Goal: Task Accomplishment & Management: Complete application form

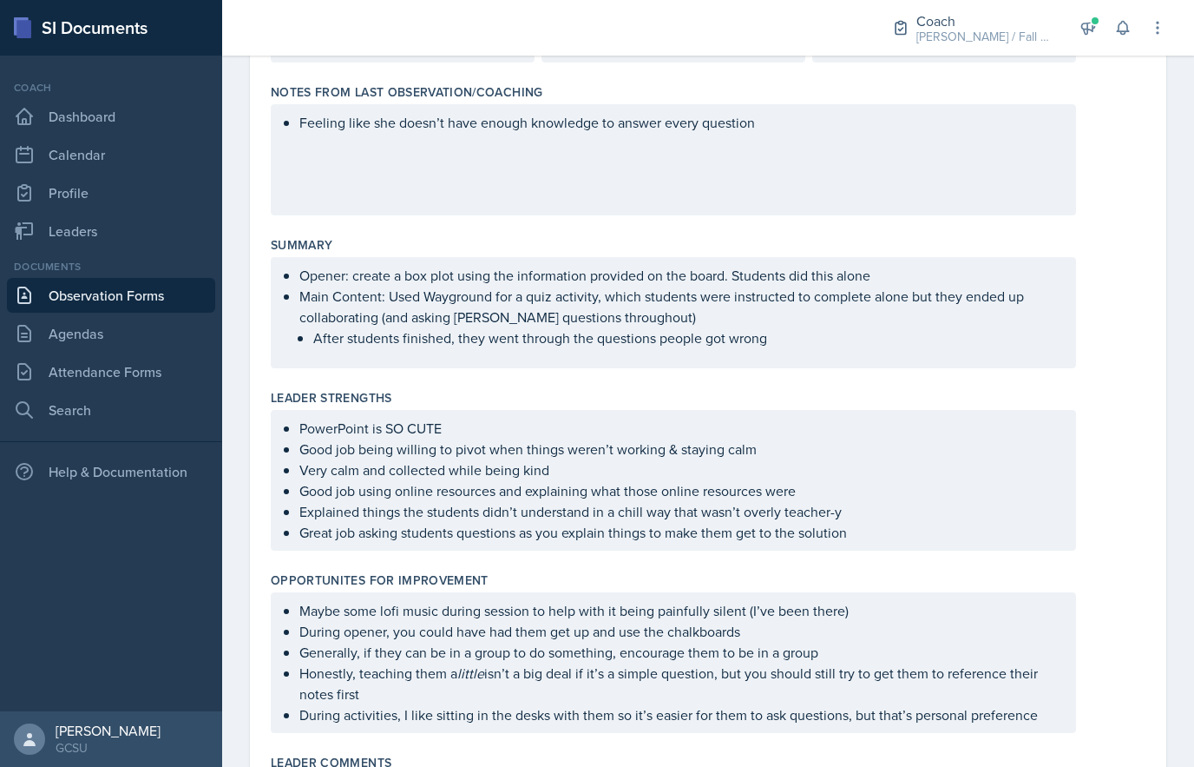
scroll to position [206, 0]
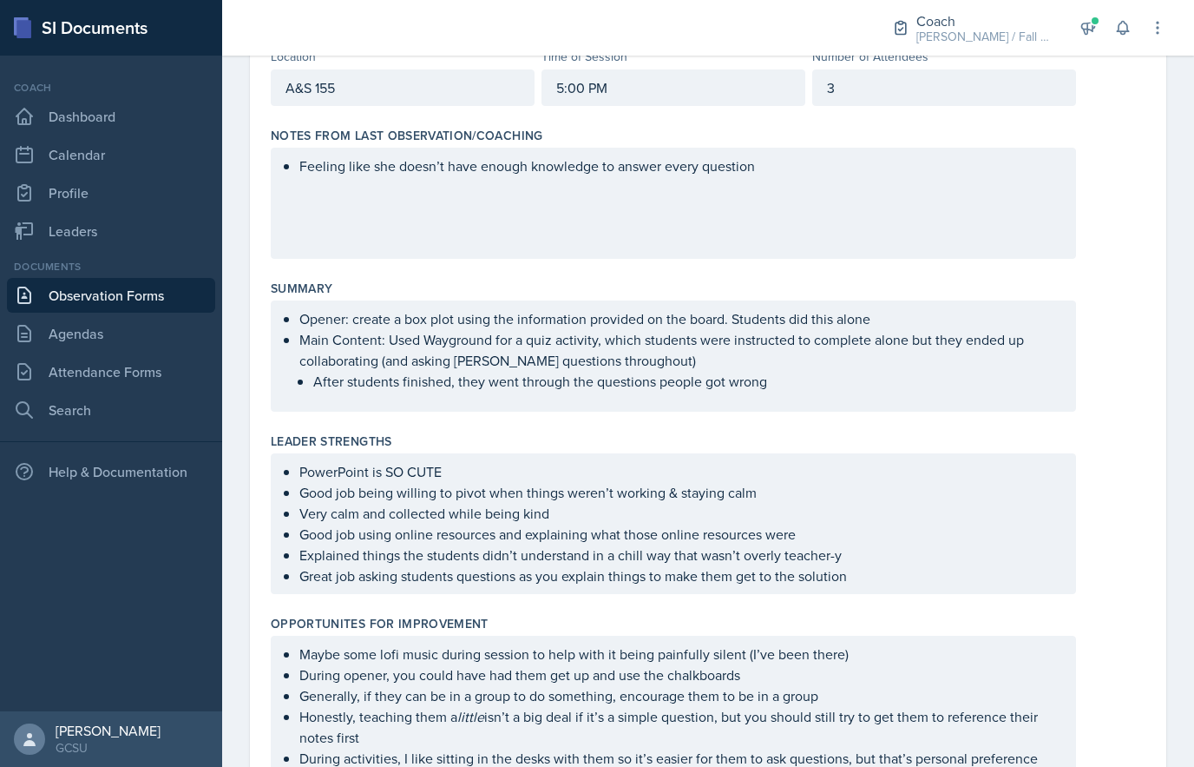
click at [941, 384] on li "Main Content: Used Wayground for a quiz activity, which students were instructe…" at bounding box center [680, 360] width 762 height 63
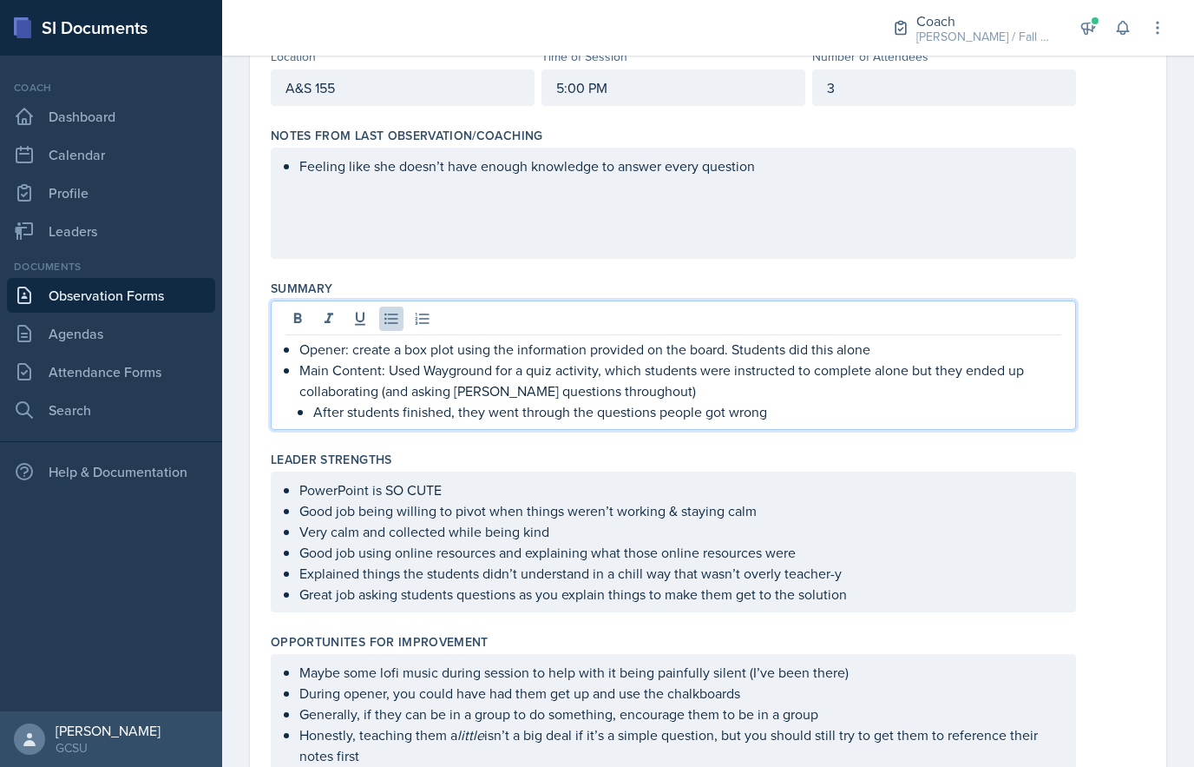
click at [834, 414] on p "After students finished, they went through the questions people got wrong" at bounding box center [687, 411] width 748 height 21
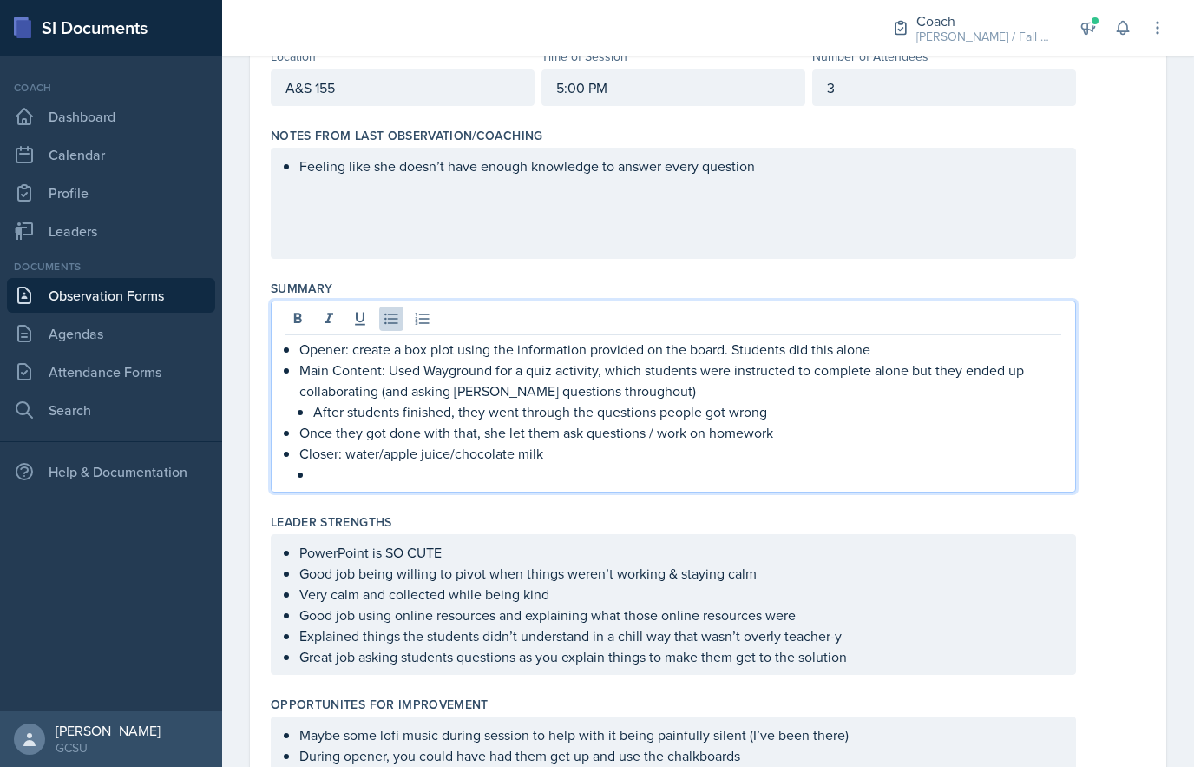
click at [337, 478] on p at bounding box center [687, 474] width 748 height 21
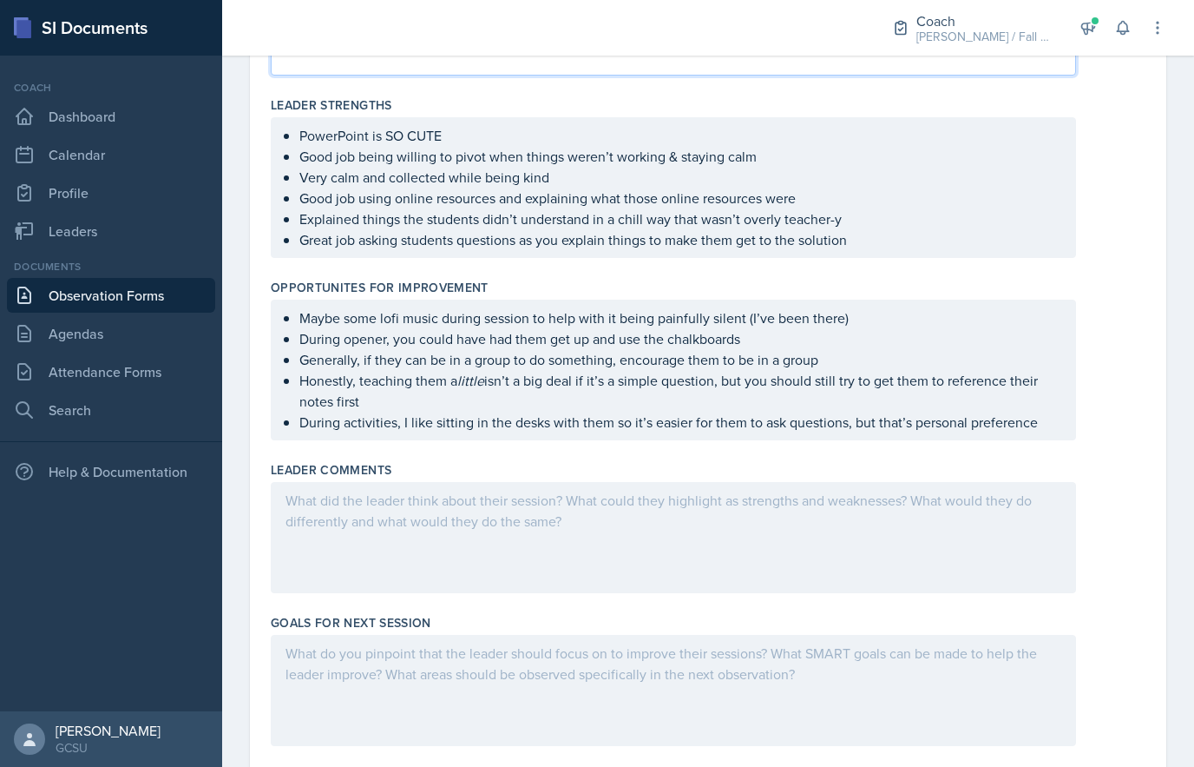
scroll to position [624, 0]
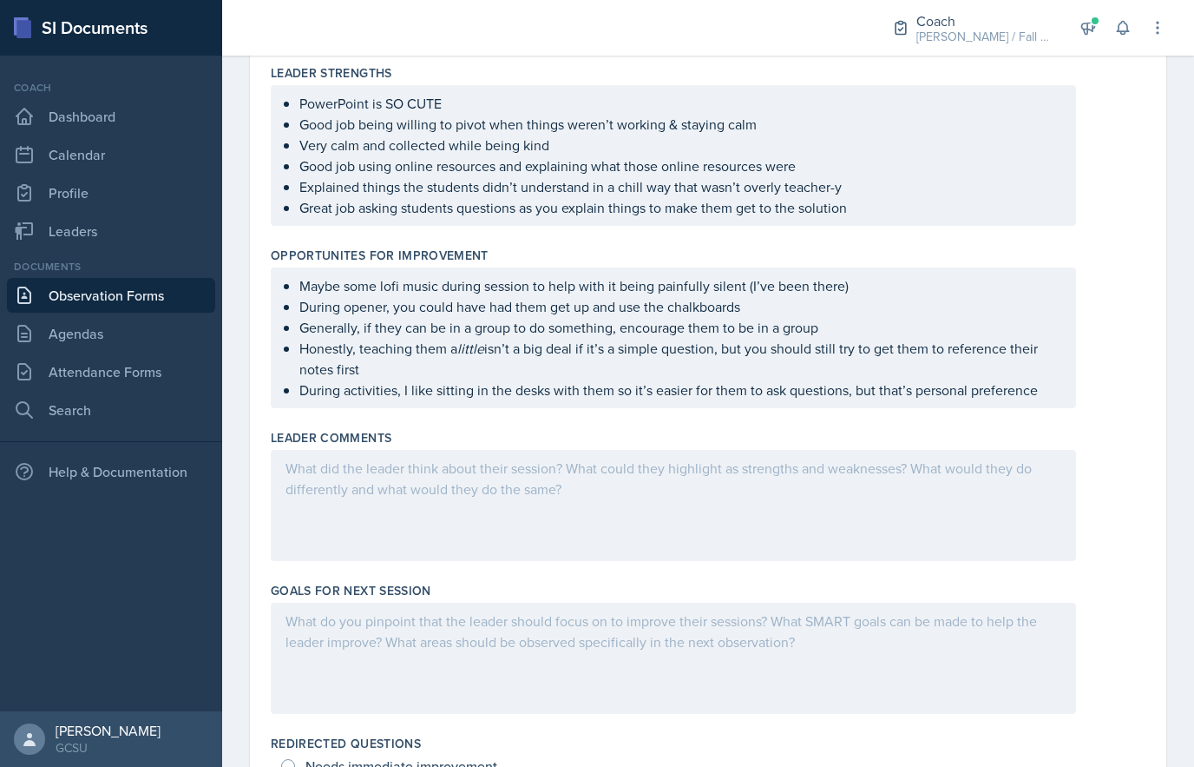
click at [1044, 386] on ul "Maybe some lofi music during session to help with it being painfully silent (I’…" at bounding box center [680, 337] width 762 height 125
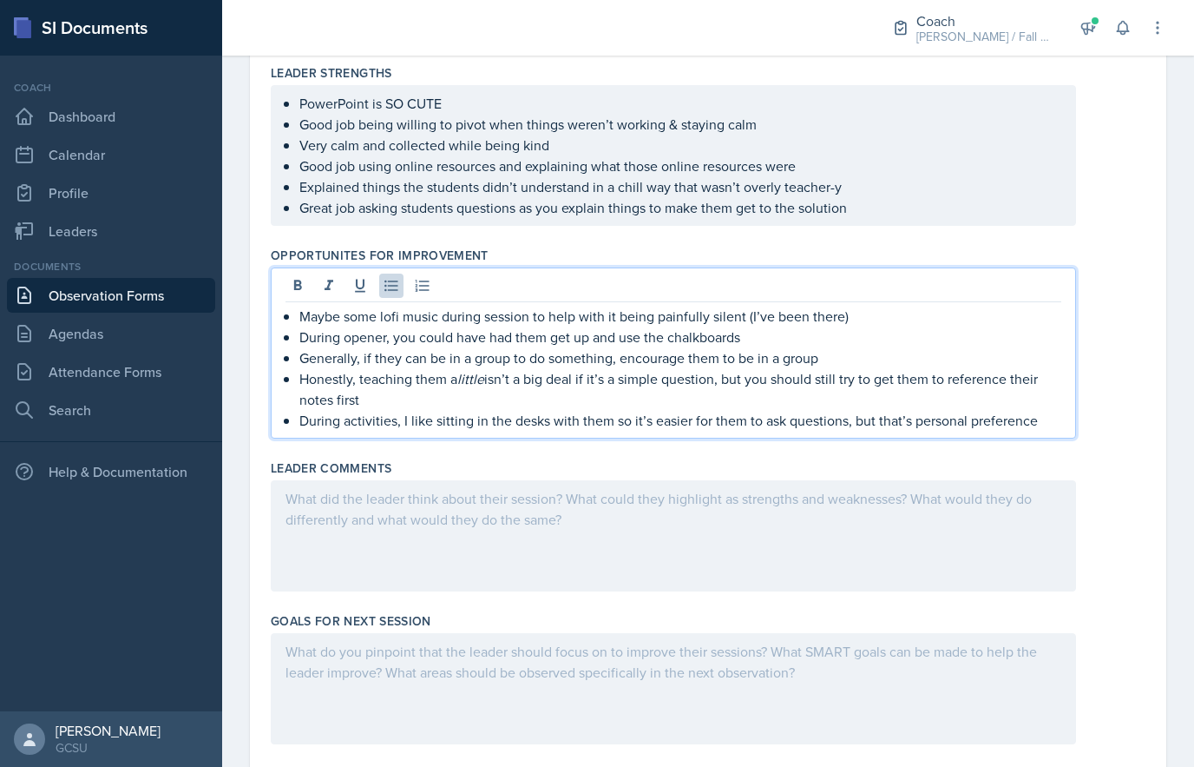
click at [1037, 422] on p "During activities, I like sitting in the desks with them so it’s easier for the…" at bounding box center [680, 420] width 762 height 21
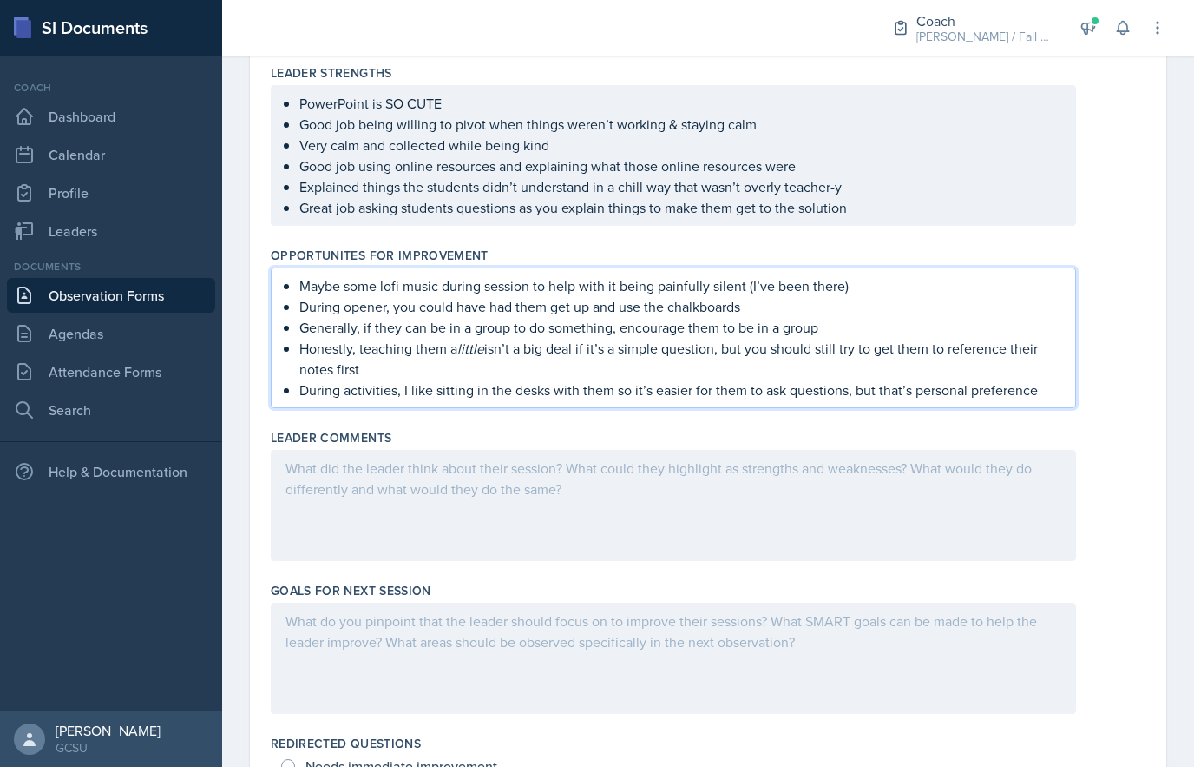
click at [693, 661] on div at bounding box center [674, 657] width 806 height 111
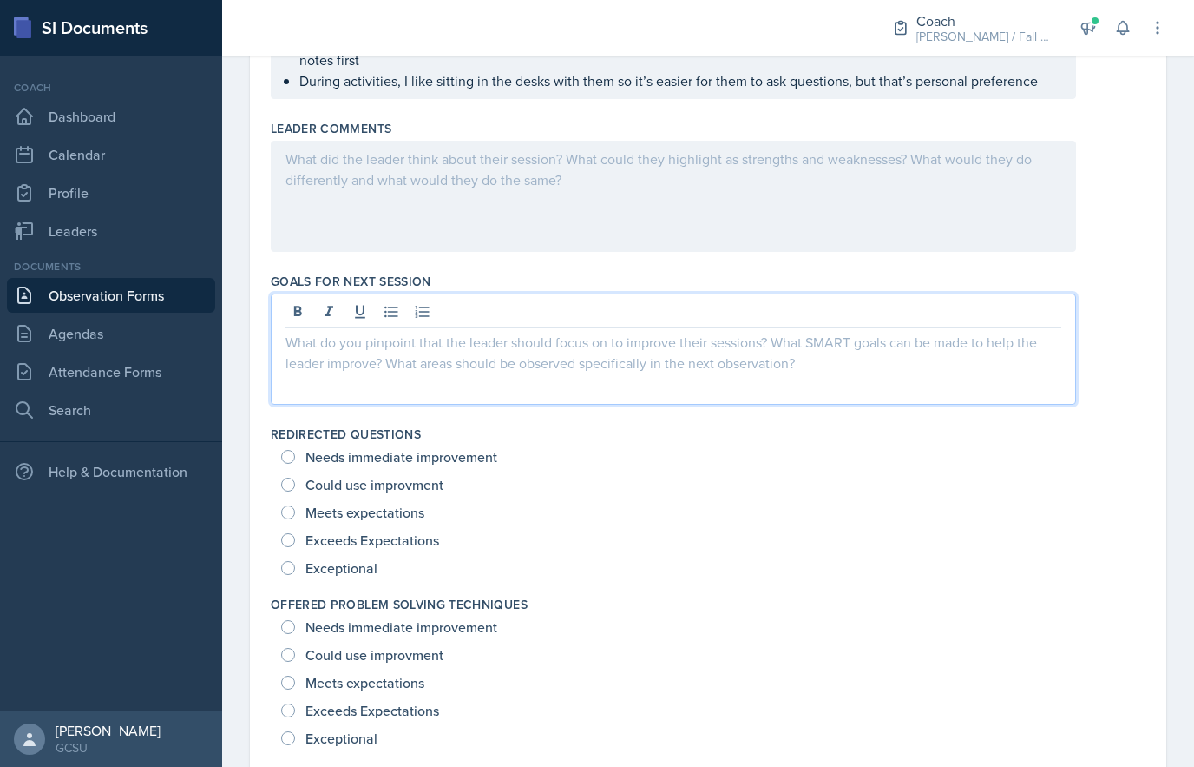
scroll to position [994, 0]
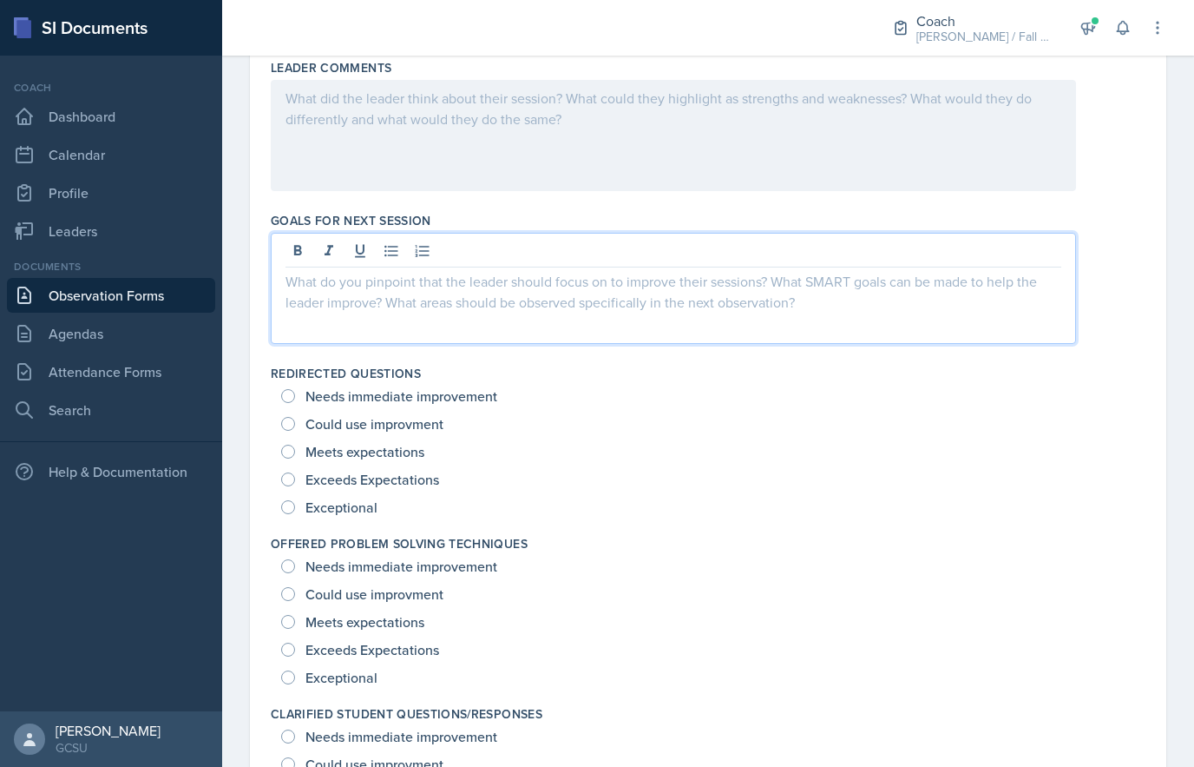
click at [287, 483] on input "Exceeds Expectations" at bounding box center [288, 479] width 14 height 14
radio input "true"
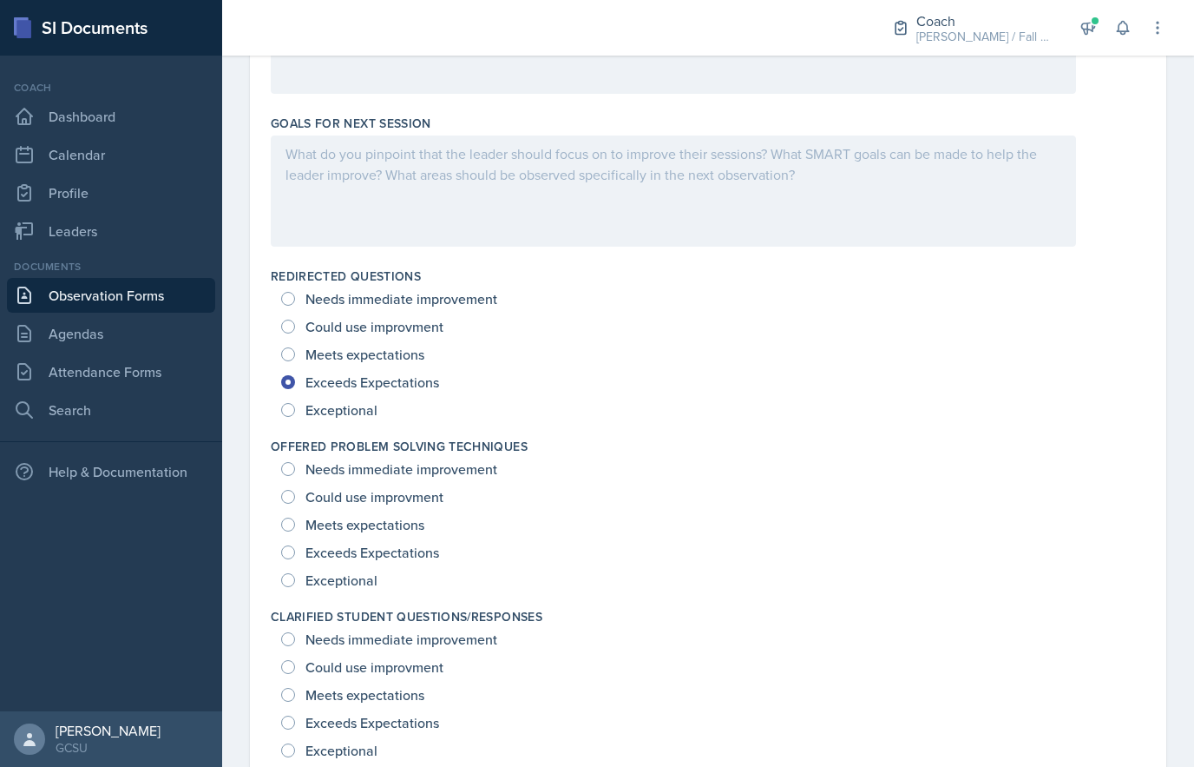
scroll to position [1071, 0]
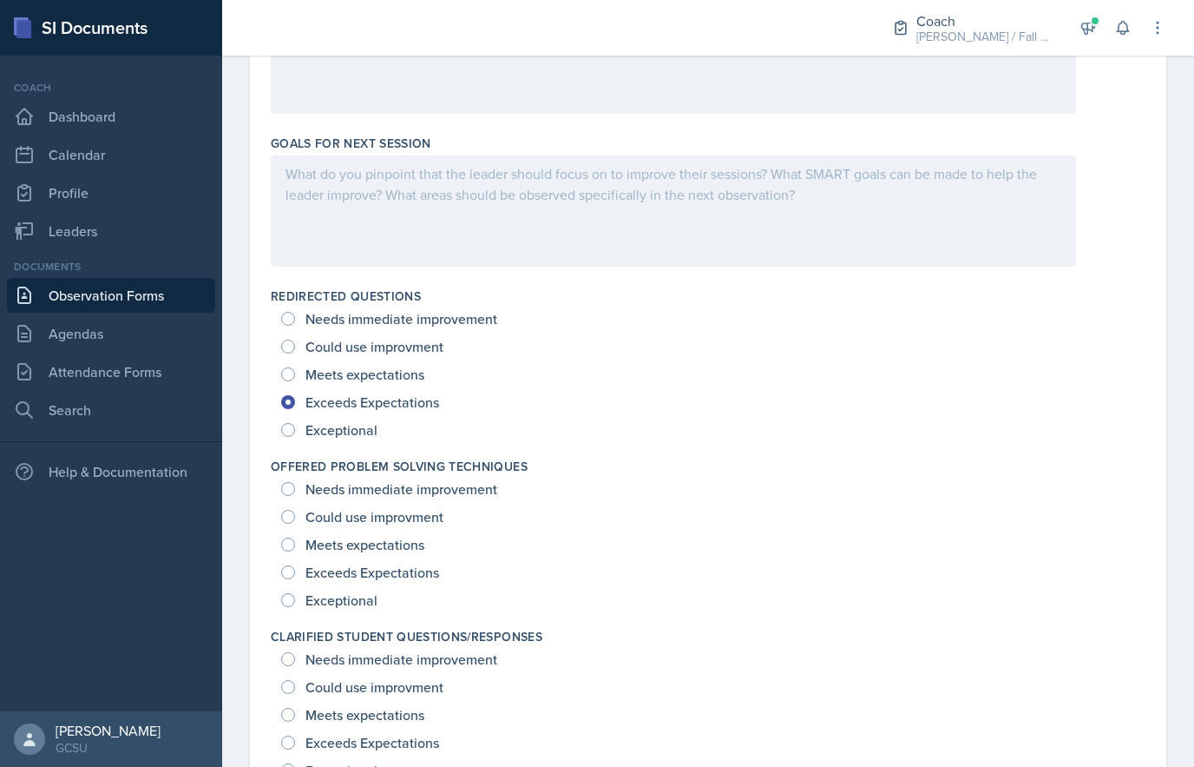
click at [293, 378] on input "Meets expectations" at bounding box center [288, 374] width 14 height 14
radio input "true"
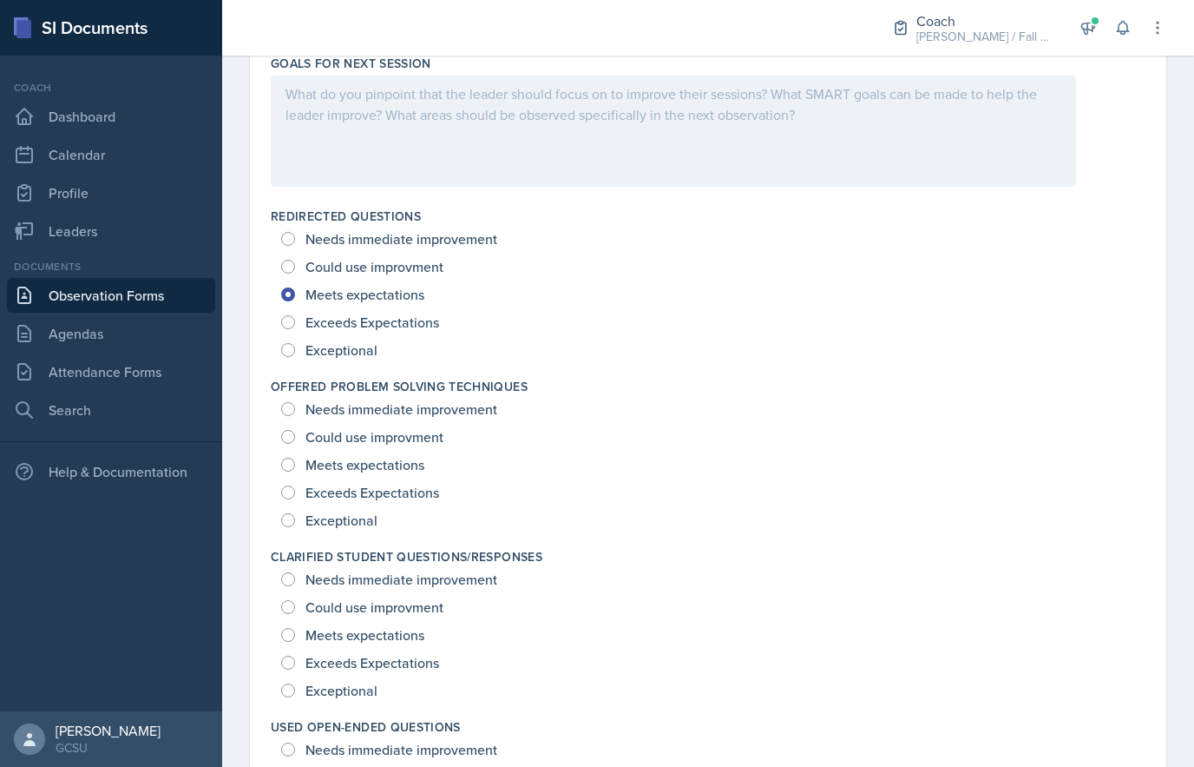
scroll to position [1155, 0]
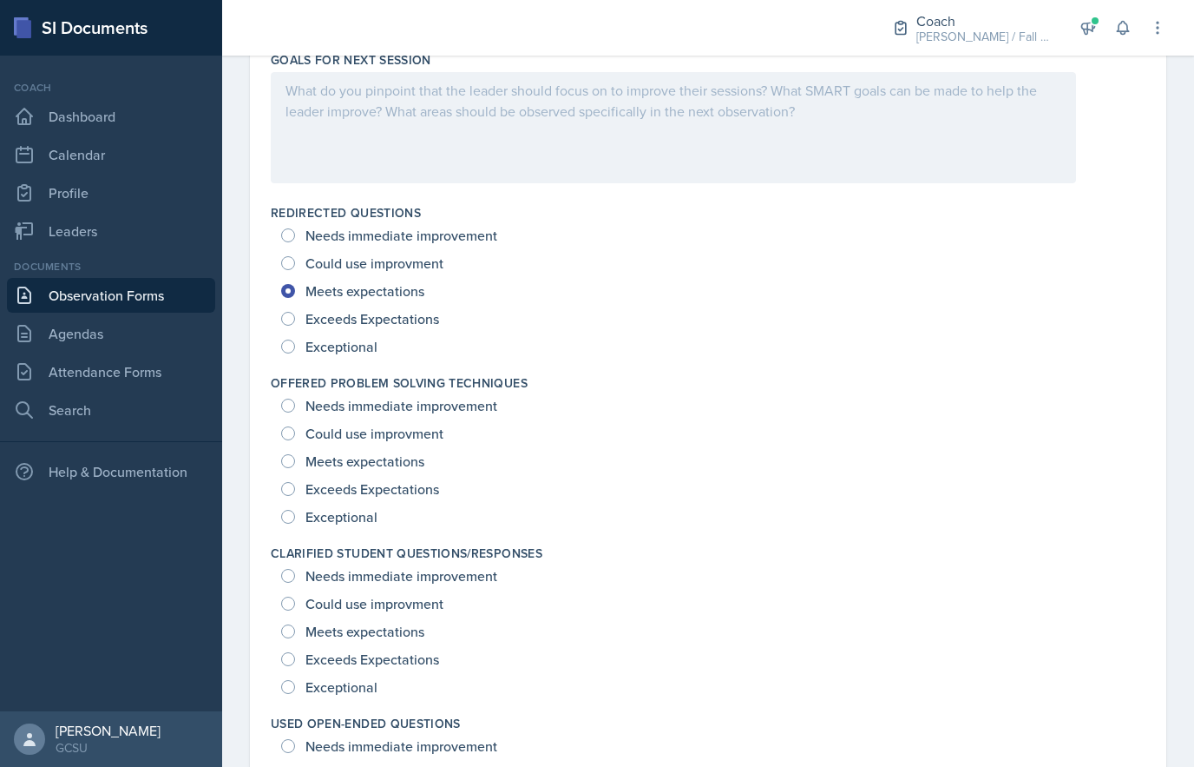
click at [290, 495] on input "Exceeds Expectations" at bounding box center [288, 489] width 14 height 14
radio input "true"
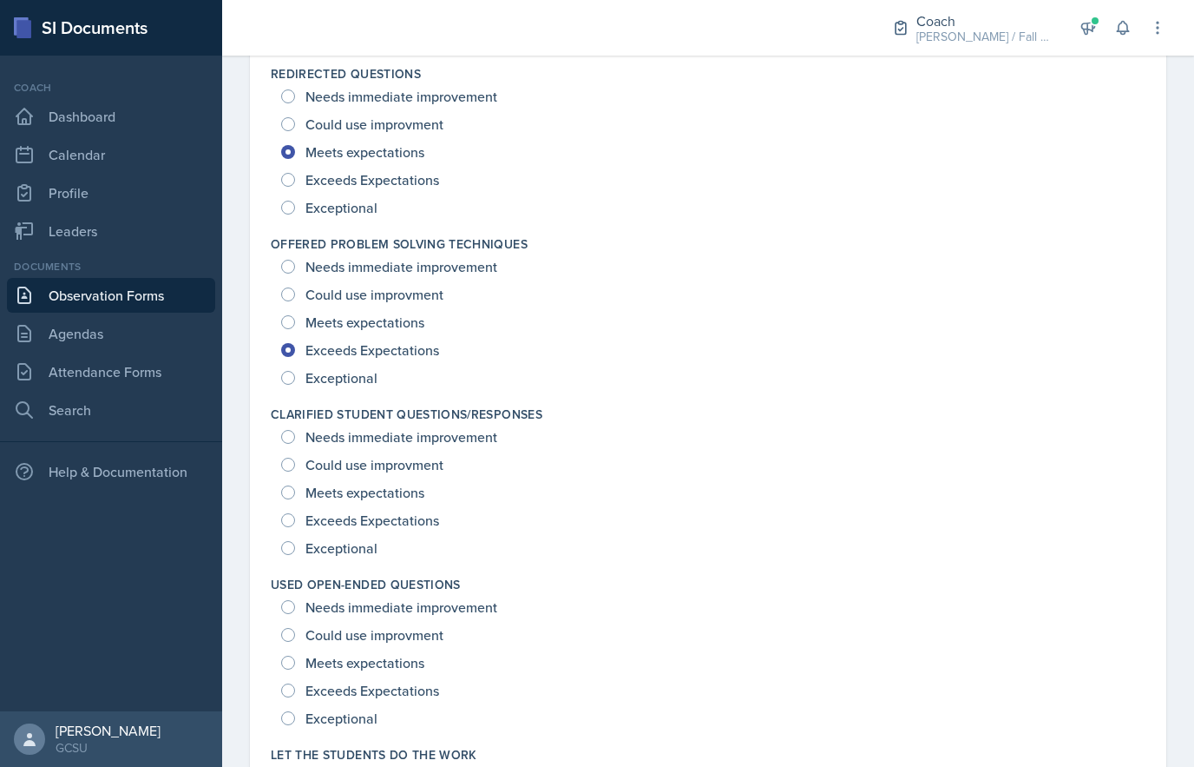
scroll to position [1292, 0]
click at [286, 518] on input "Exceeds Expectations" at bounding box center [288, 522] width 14 height 14
radio input "true"
click at [273, 563] on div "Clarified Student Questions/Responses Needs immediate improvement Could use imp…" at bounding box center [708, 485] width 875 height 170
click at [306, 549] on span "Exceptional" at bounding box center [342, 549] width 72 height 17
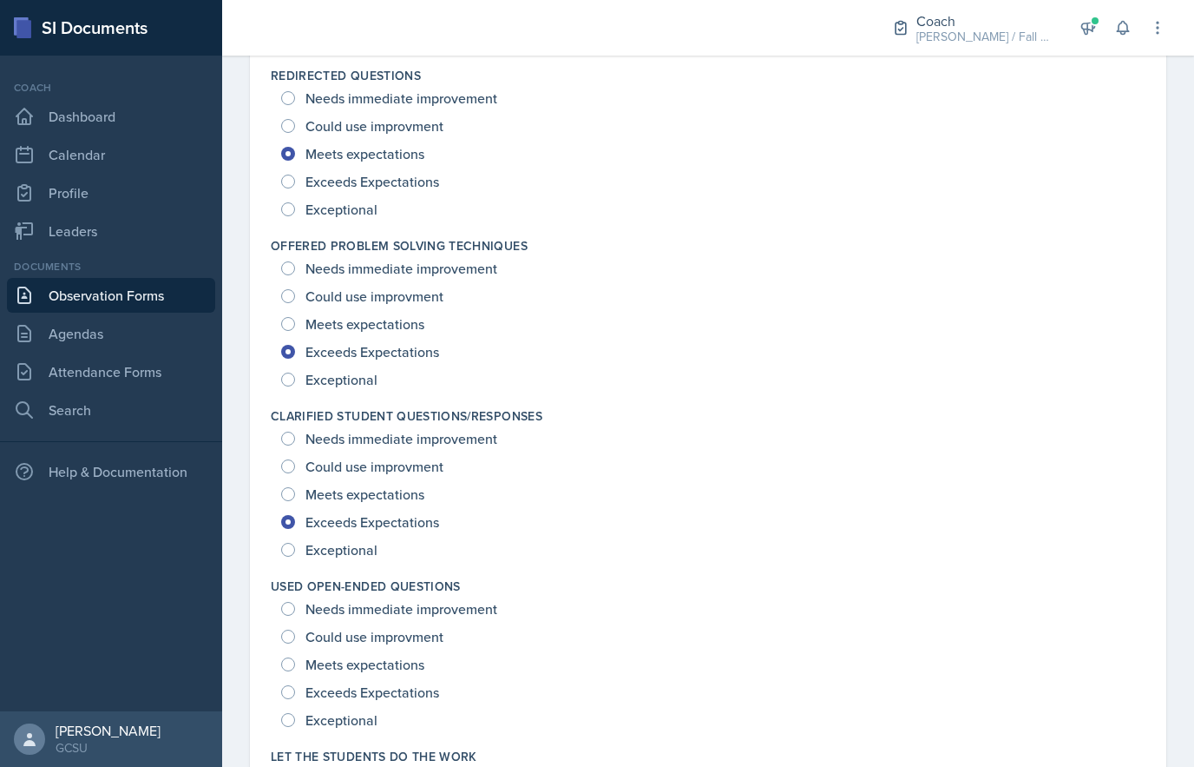
click at [295, 549] on input "Exceptional" at bounding box center [288, 550] width 14 height 14
radio input "true"
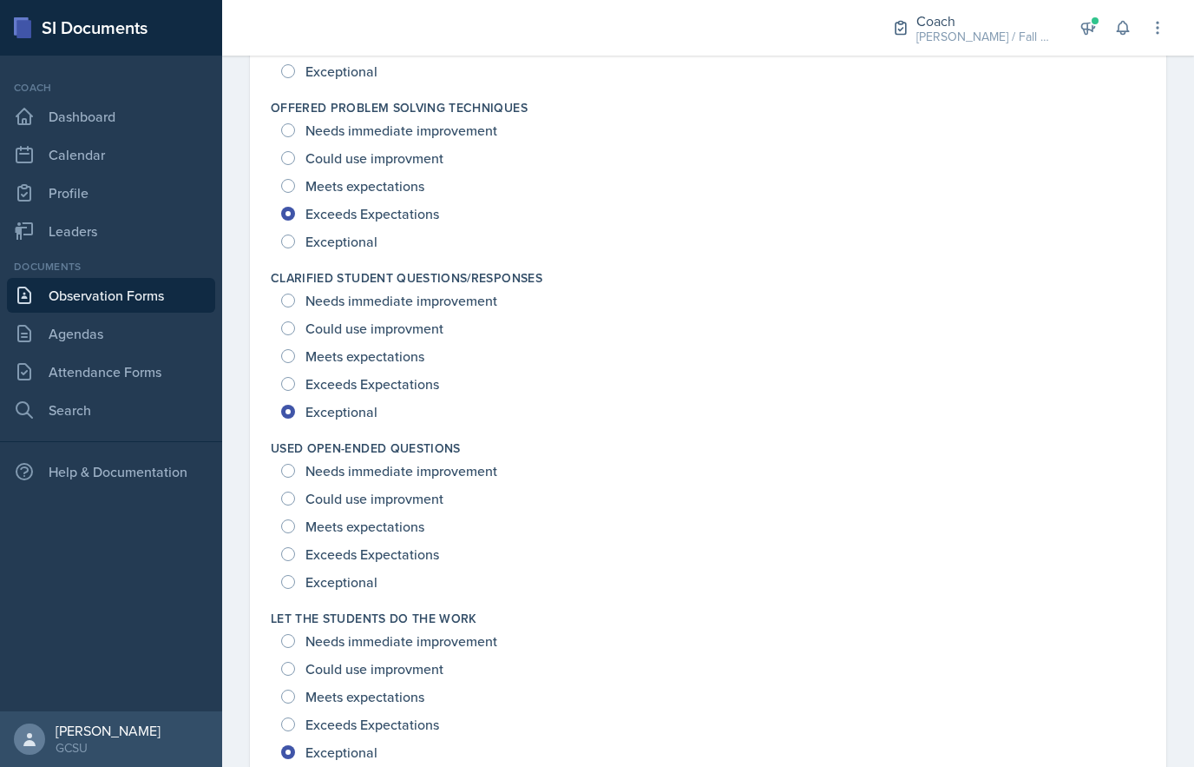
scroll to position [1431, 0]
click at [286, 556] on input "Exceeds Expectations" at bounding box center [288, 553] width 14 height 14
radio input "true"
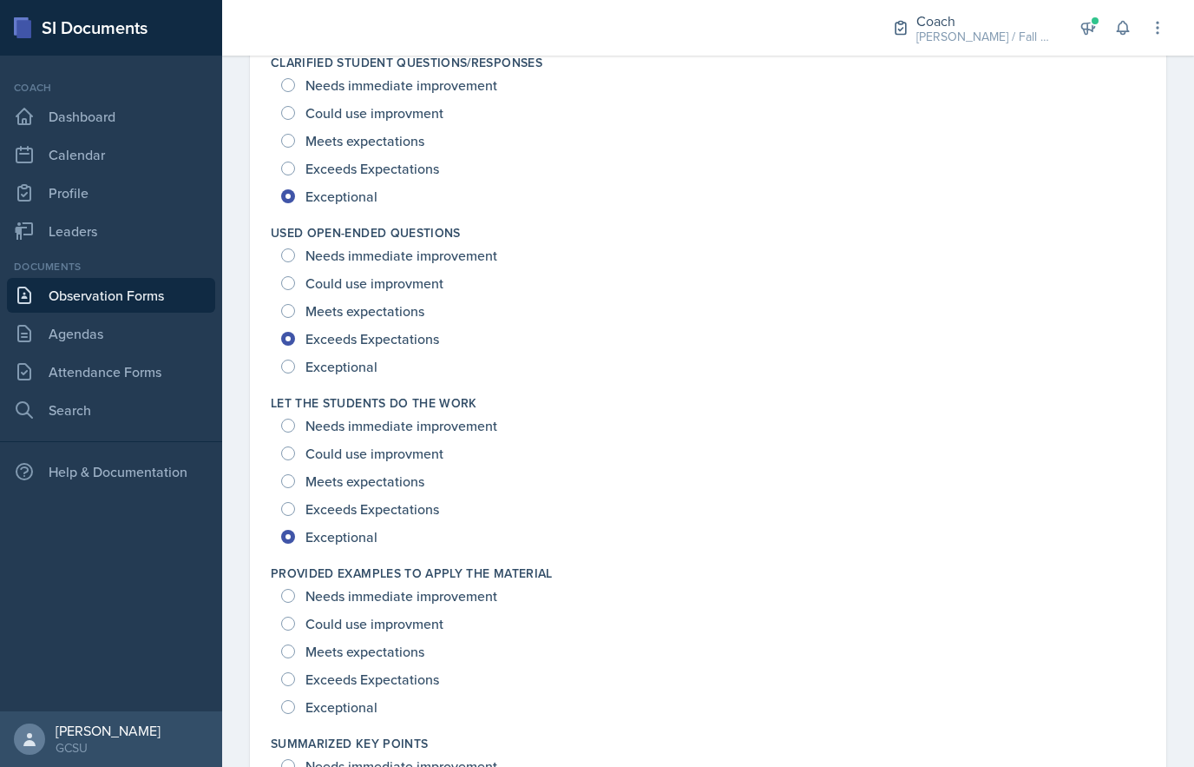
scroll to position [1641, 0]
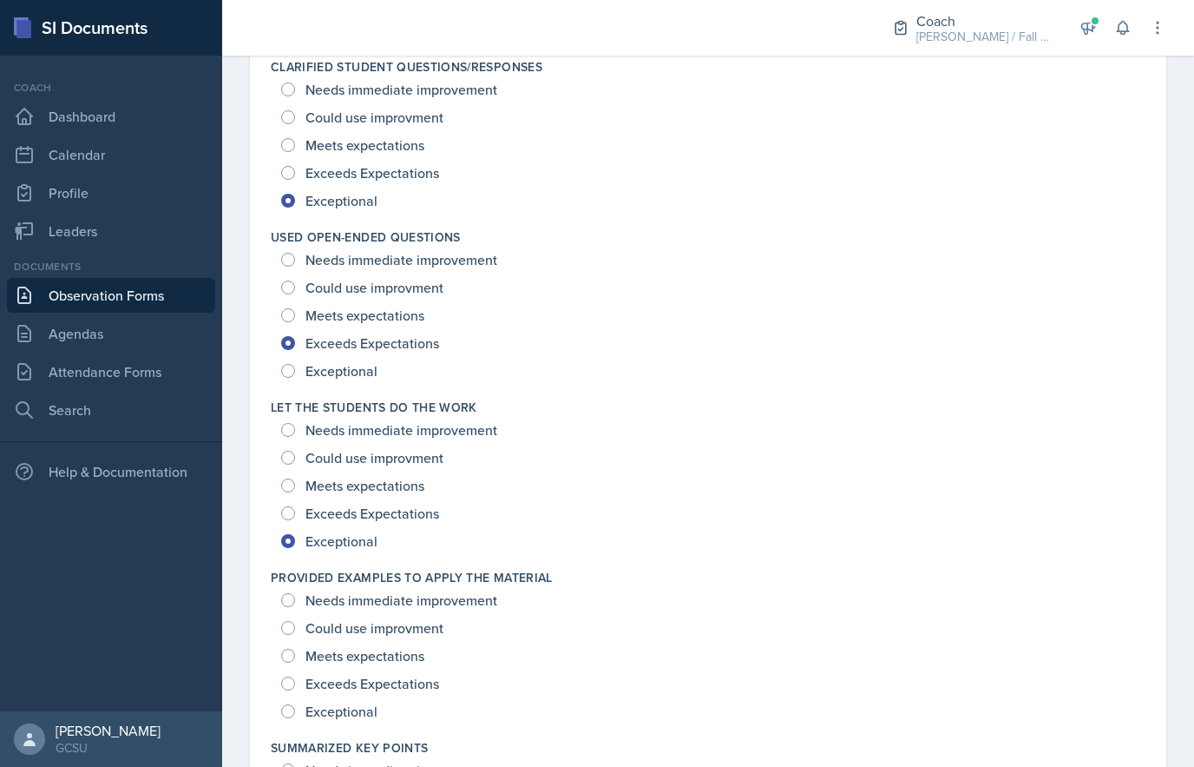
click at [287, 512] on input "Exceeds Expectations" at bounding box center [288, 513] width 14 height 14
radio input "true"
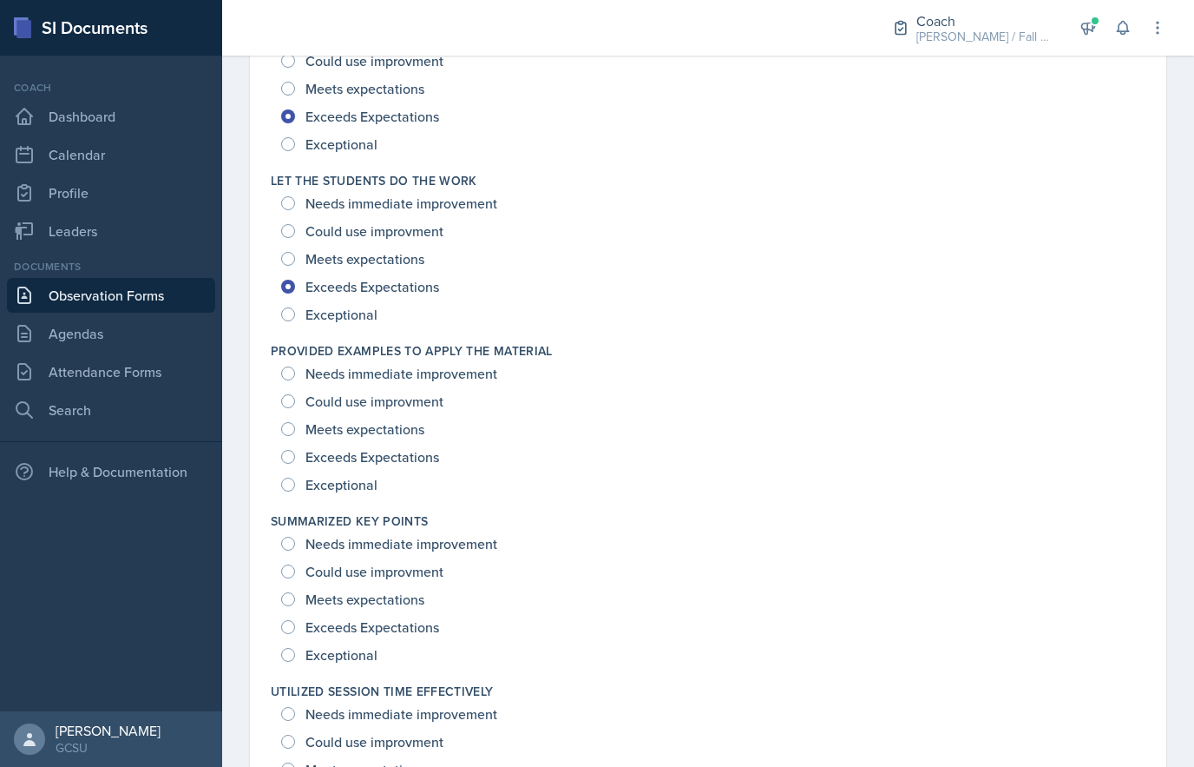
scroll to position [1852, 0]
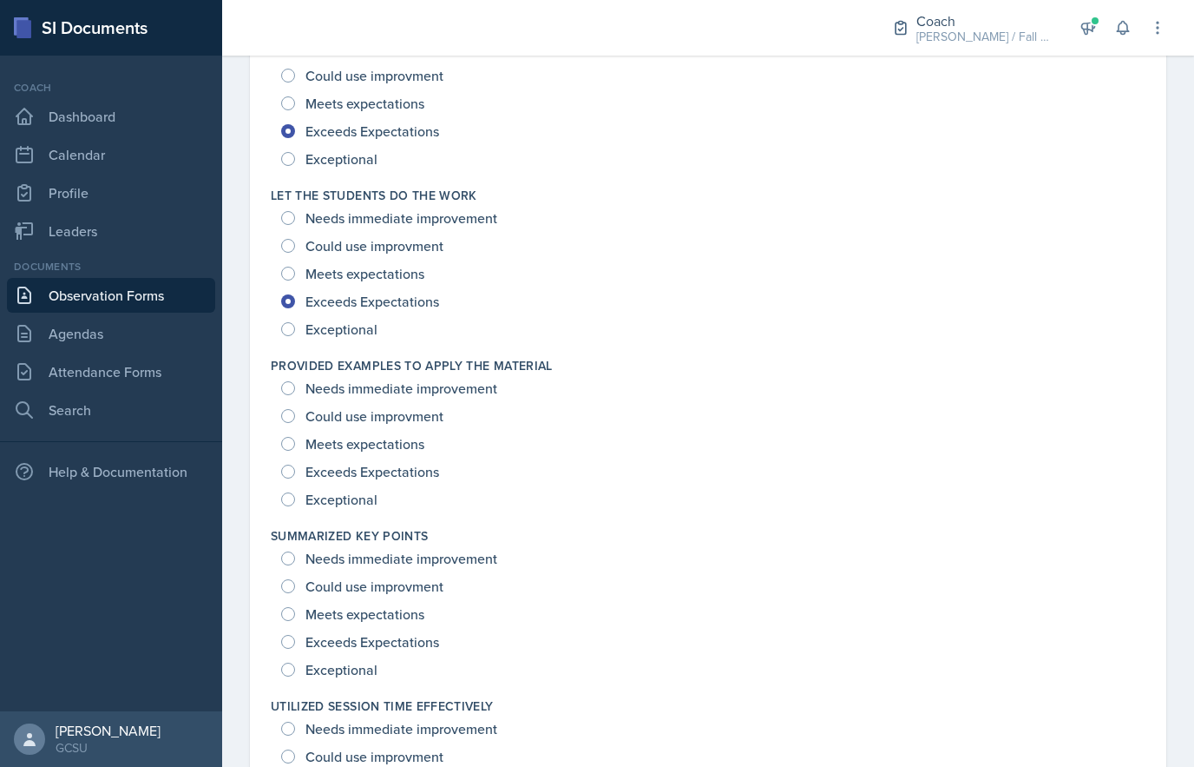
click at [287, 510] on div "Exceptional" at bounding box center [331, 499] width 100 height 28
click at [287, 493] on input "Exceptional" at bounding box center [288, 499] width 14 height 14
radio input "true"
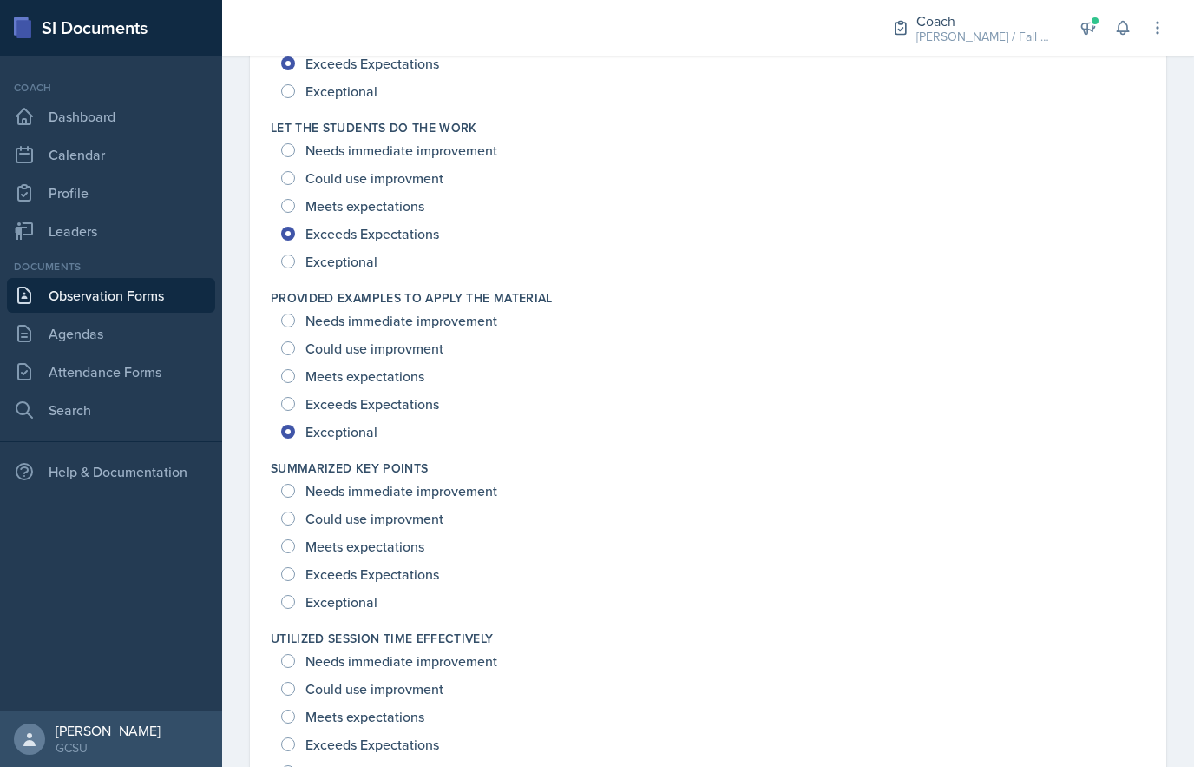
scroll to position [1921, 0]
click at [294, 600] on input "Exceptional" at bounding box center [288, 601] width 14 height 14
radio input "true"
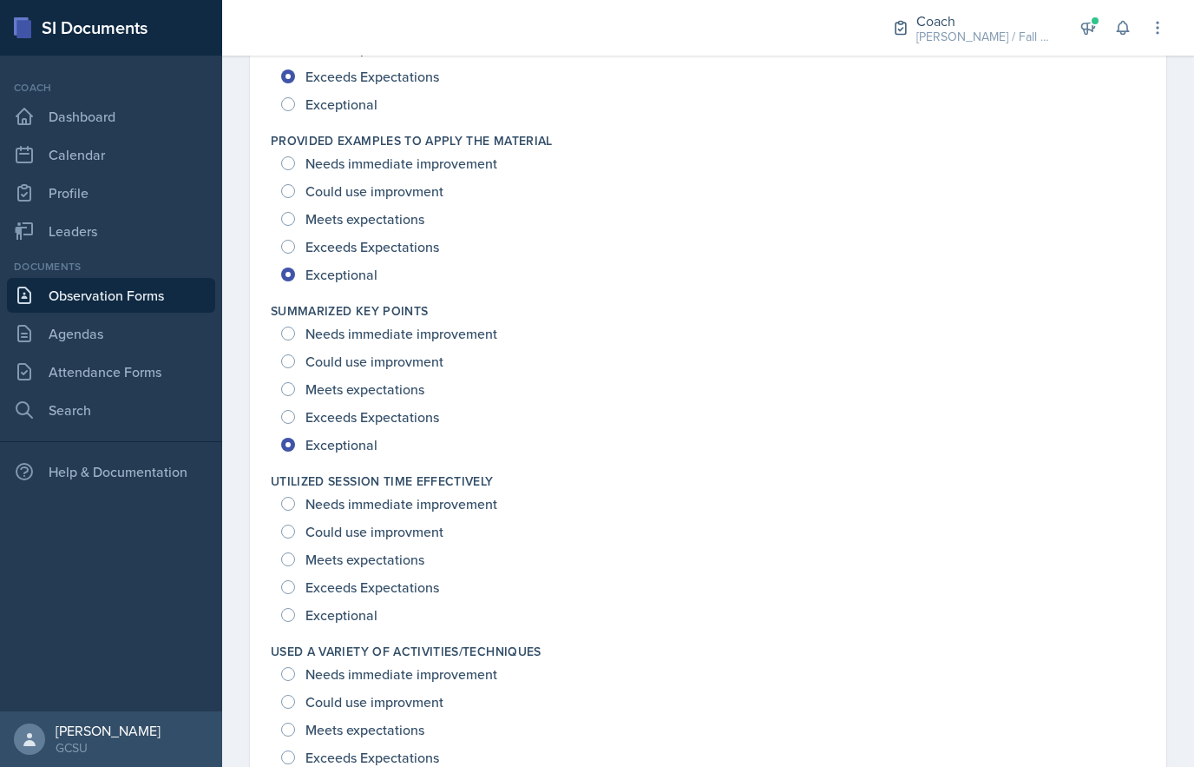
scroll to position [2081, 0]
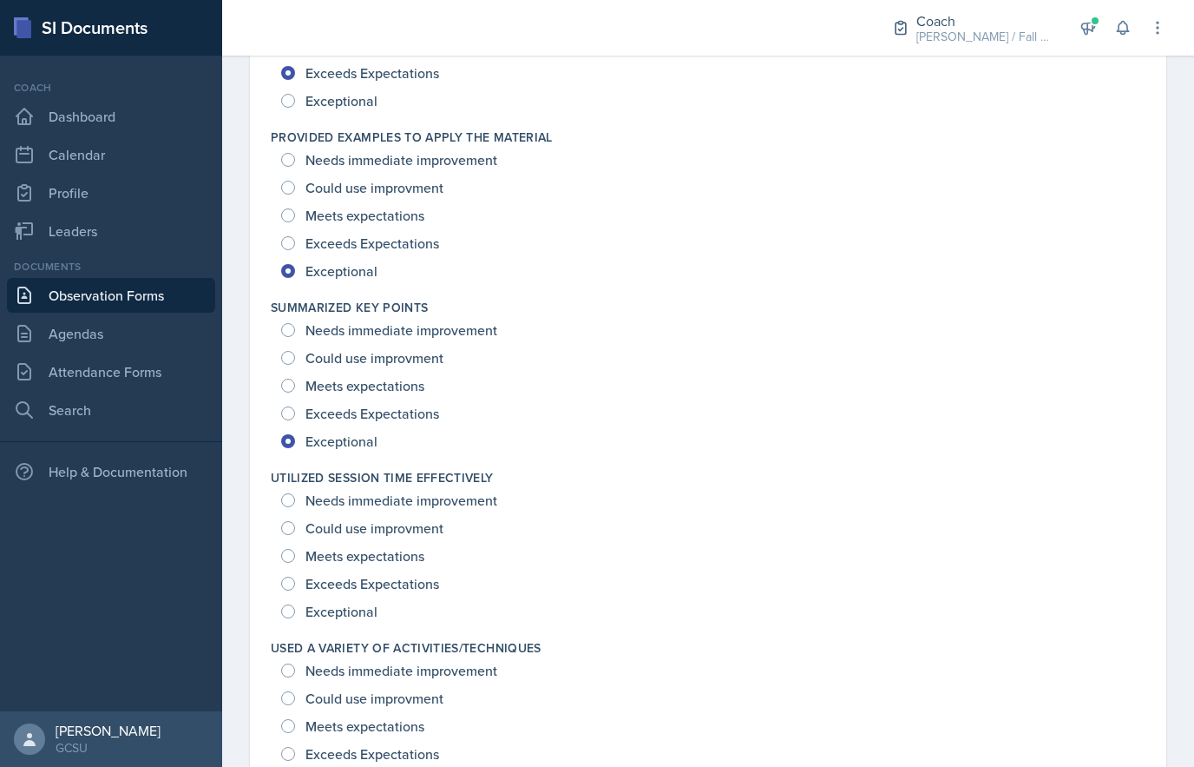
click at [278, 607] on div "Needs immediate improvement Could use improvment Meets expectations Exceeds Exp…" at bounding box center [708, 555] width 875 height 139
click at [291, 625] on div "Utilized Session Time Effectively Needs immediate improvement Could use improvm…" at bounding box center [708, 547] width 875 height 170
click at [286, 609] on input "Exceptional" at bounding box center [288, 611] width 14 height 14
radio input "true"
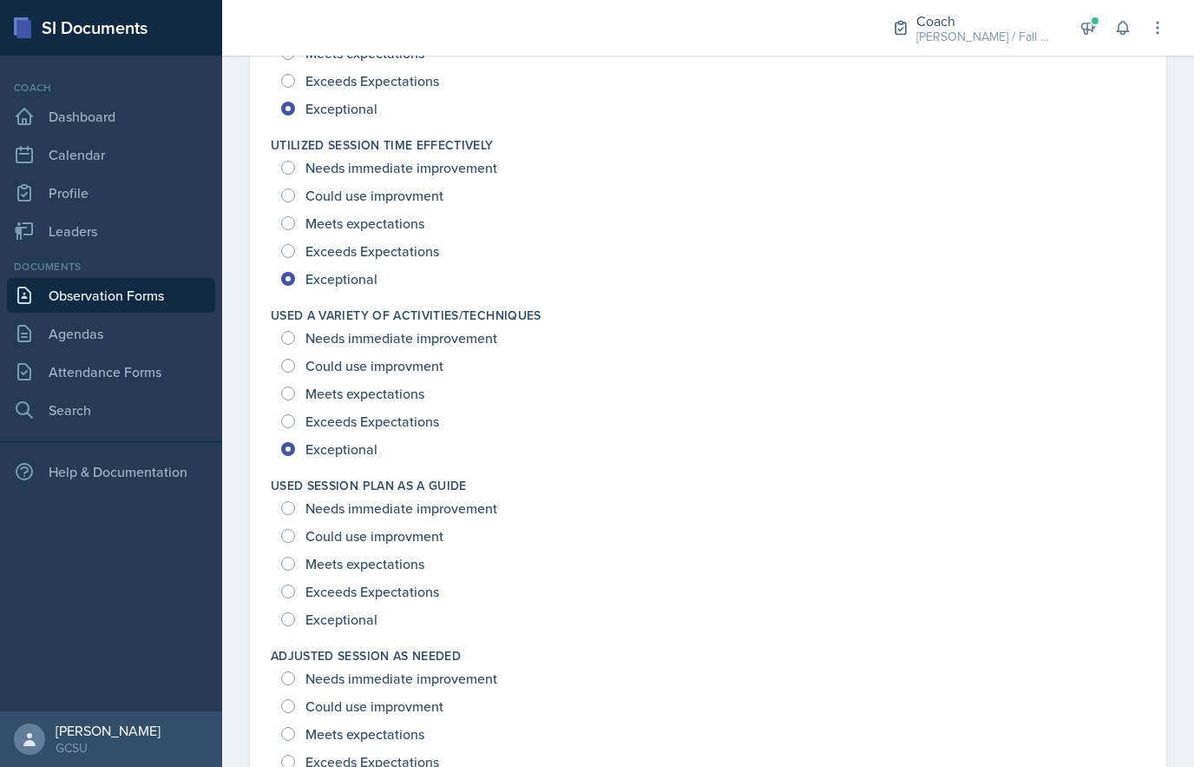
scroll to position [2465, 0]
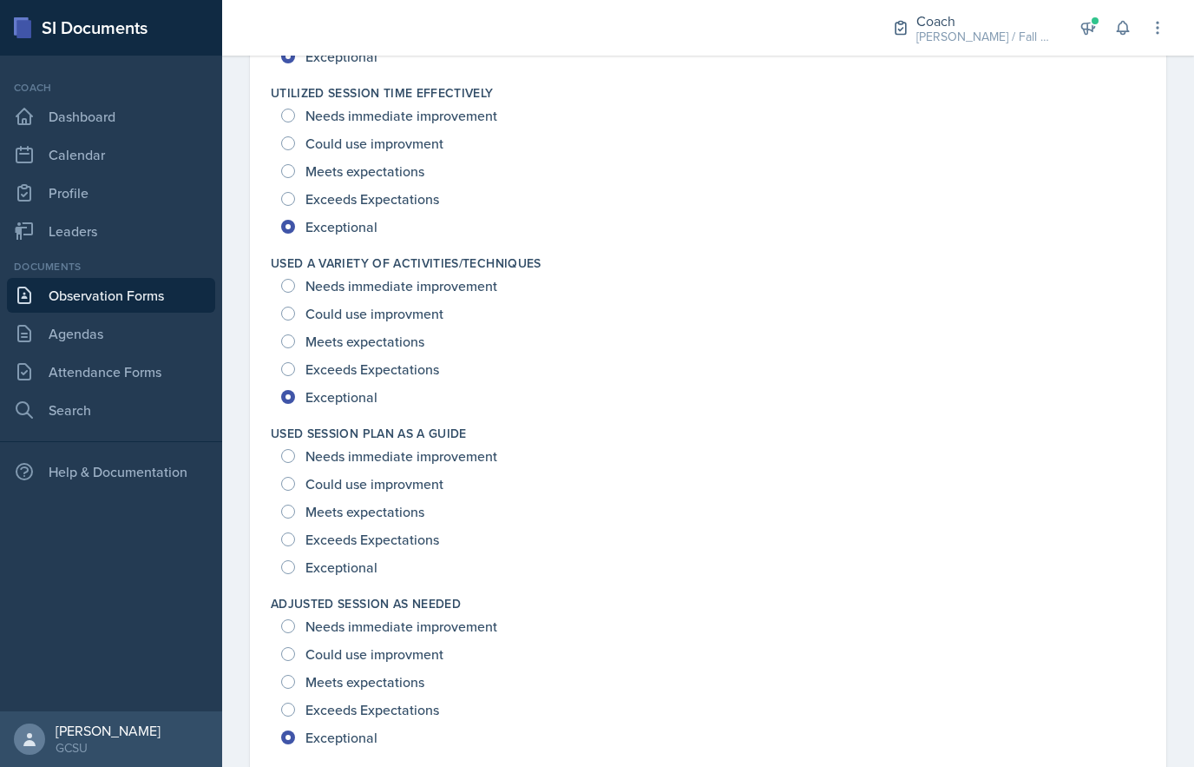
click at [283, 569] on input "Exceptional" at bounding box center [288, 567] width 14 height 14
radio input "true"
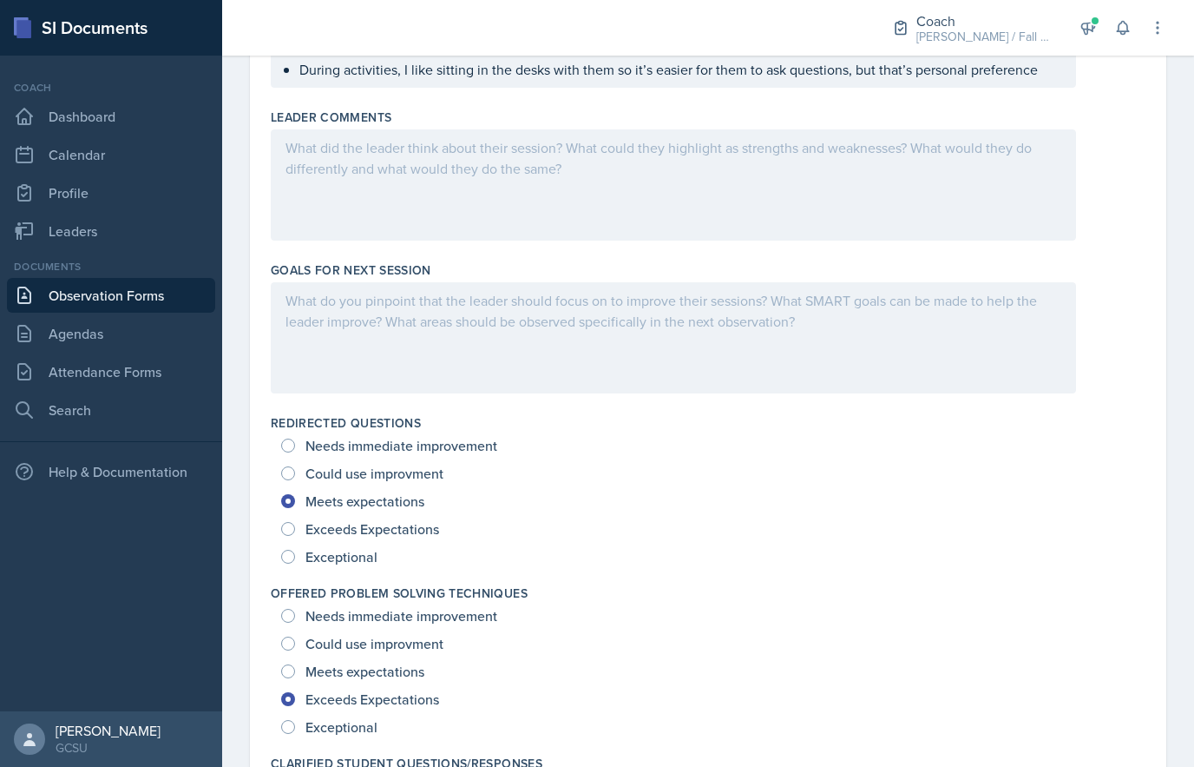
scroll to position [746, 0]
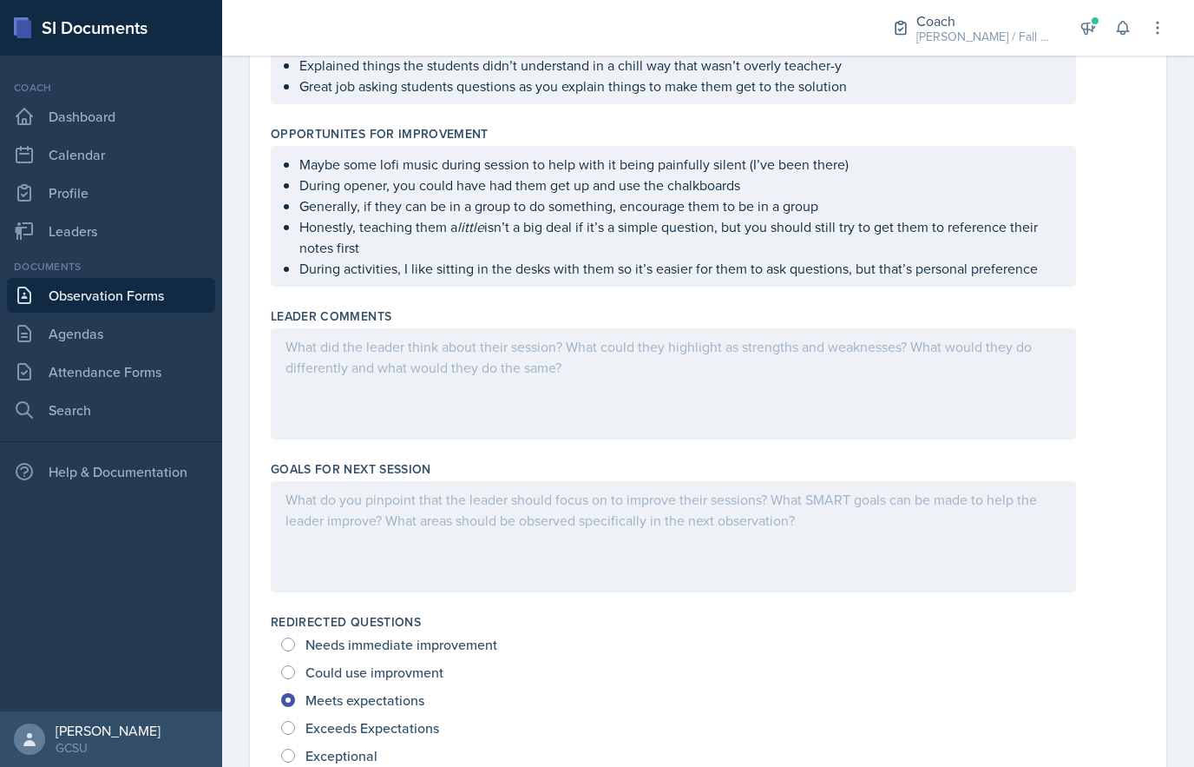
click at [941, 524] on div at bounding box center [674, 536] width 806 height 111
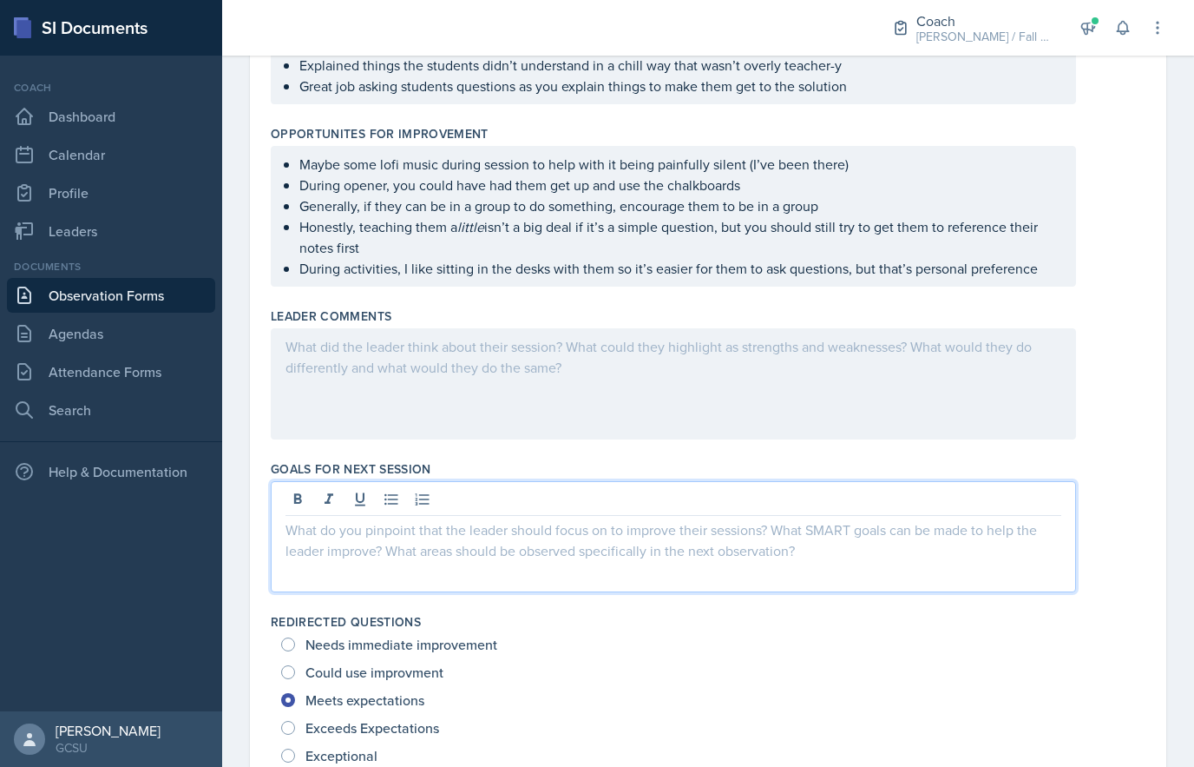
click at [574, 530] on p at bounding box center [674, 529] width 776 height 21
click at [394, 502] on icon at bounding box center [391, 498] width 17 height 17
click at [381, 536] on p at bounding box center [674, 529] width 776 height 21
click at [394, 493] on icon at bounding box center [391, 498] width 17 height 17
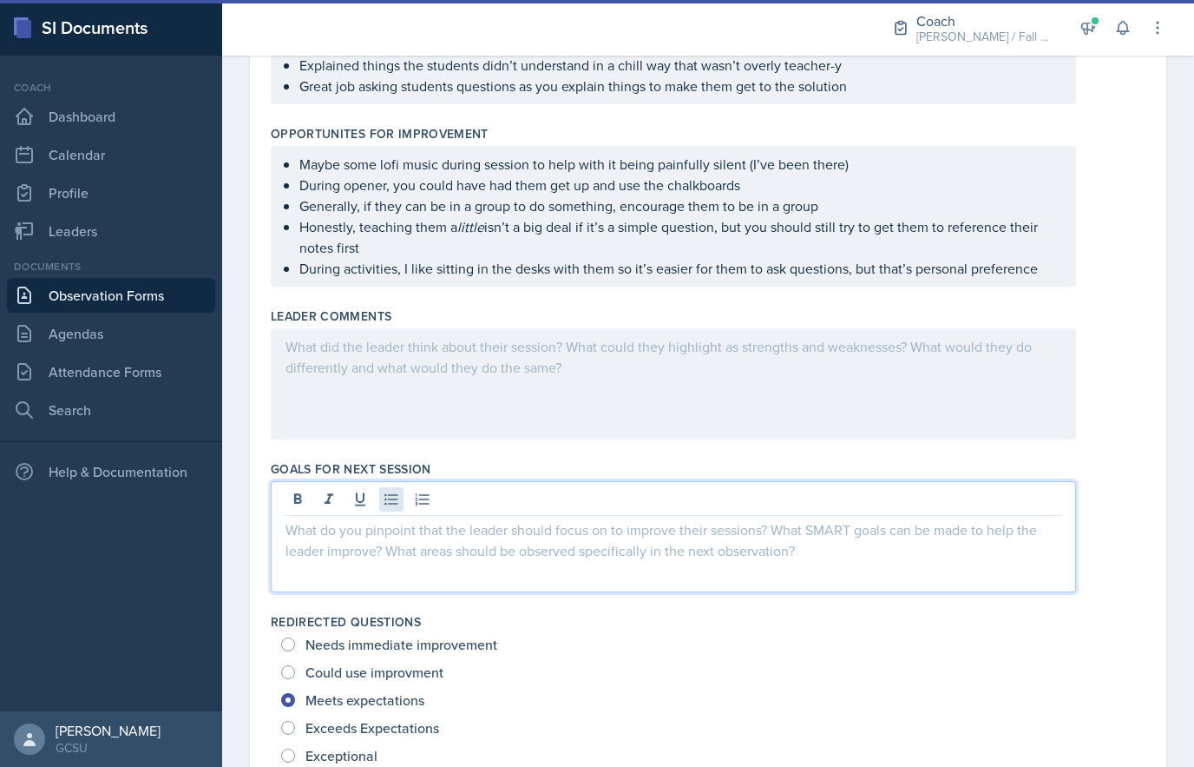
click at [387, 506] on icon at bounding box center [391, 498] width 17 height 17
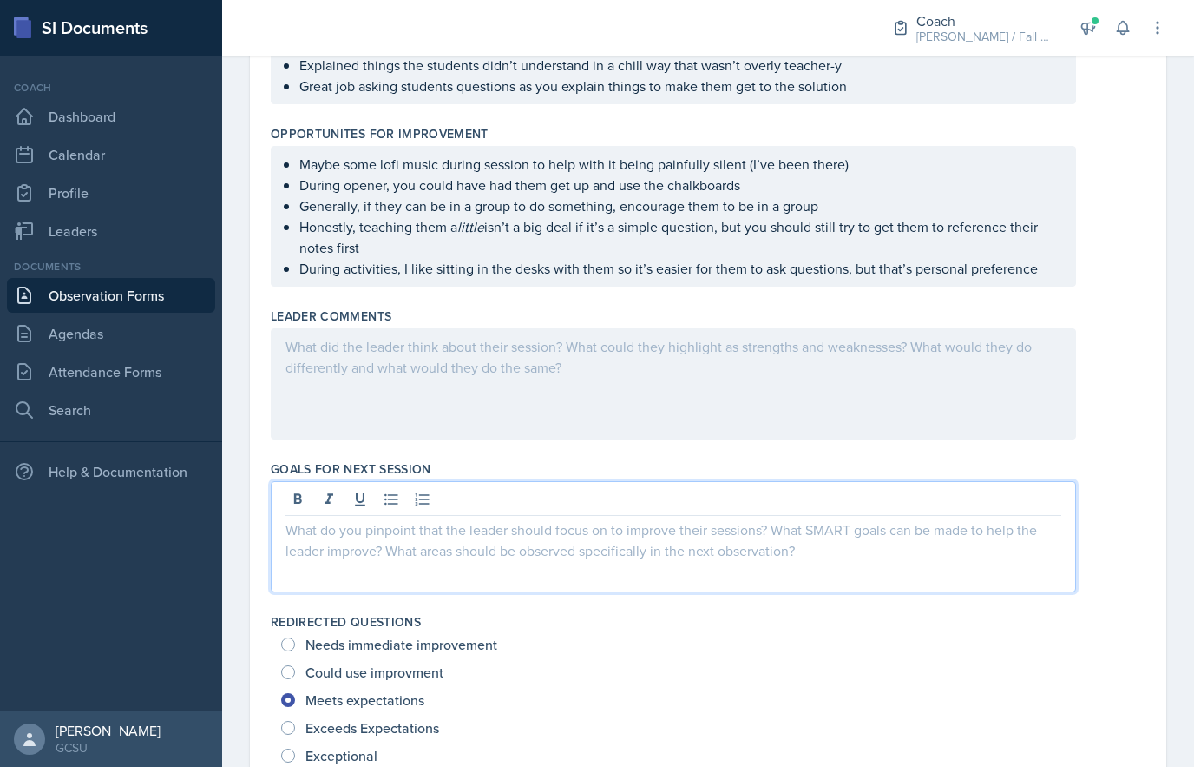
click at [646, 550] on div at bounding box center [674, 536] width 806 height 111
click at [476, 538] on p at bounding box center [674, 529] width 776 height 21
click at [400, 502] on button at bounding box center [391, 499] width 24 height 24
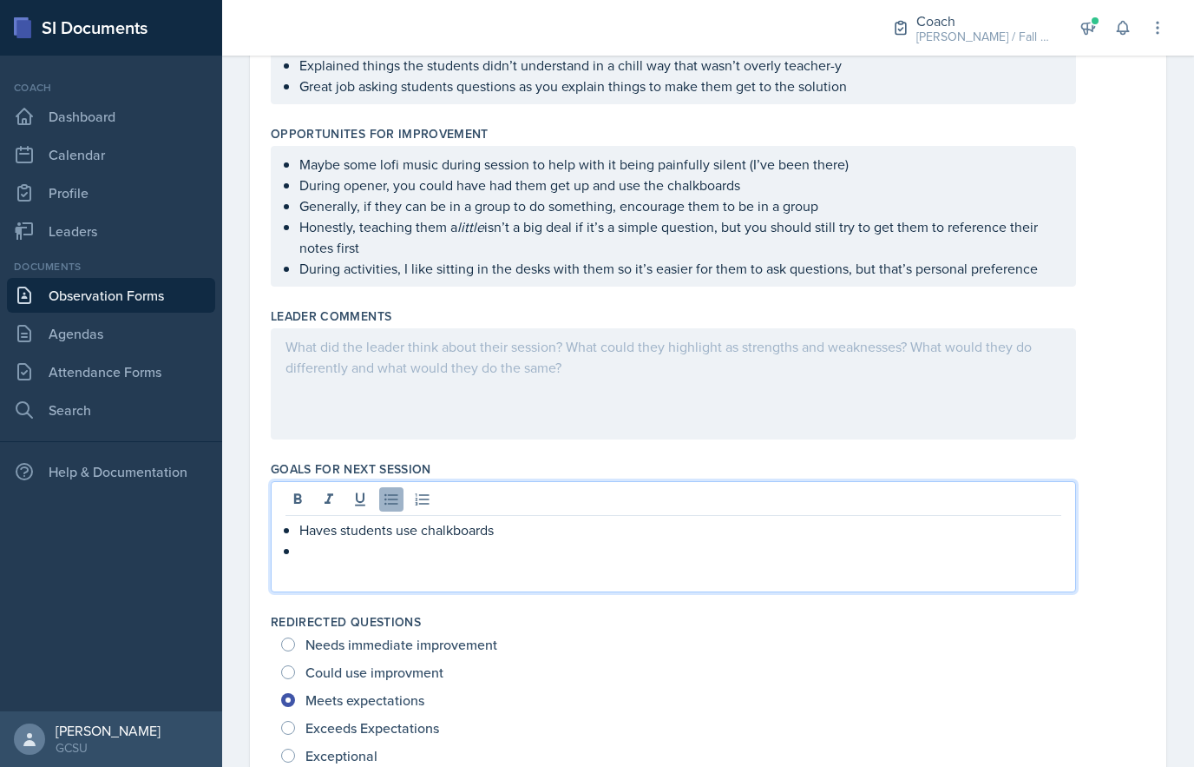
click at [346, 526] on p "Haves students use chalkboards" at bounding box center [680, 529] width 762 height 21
click at [535, 549] on p at bounding box center [680, 550] width 762 height 21
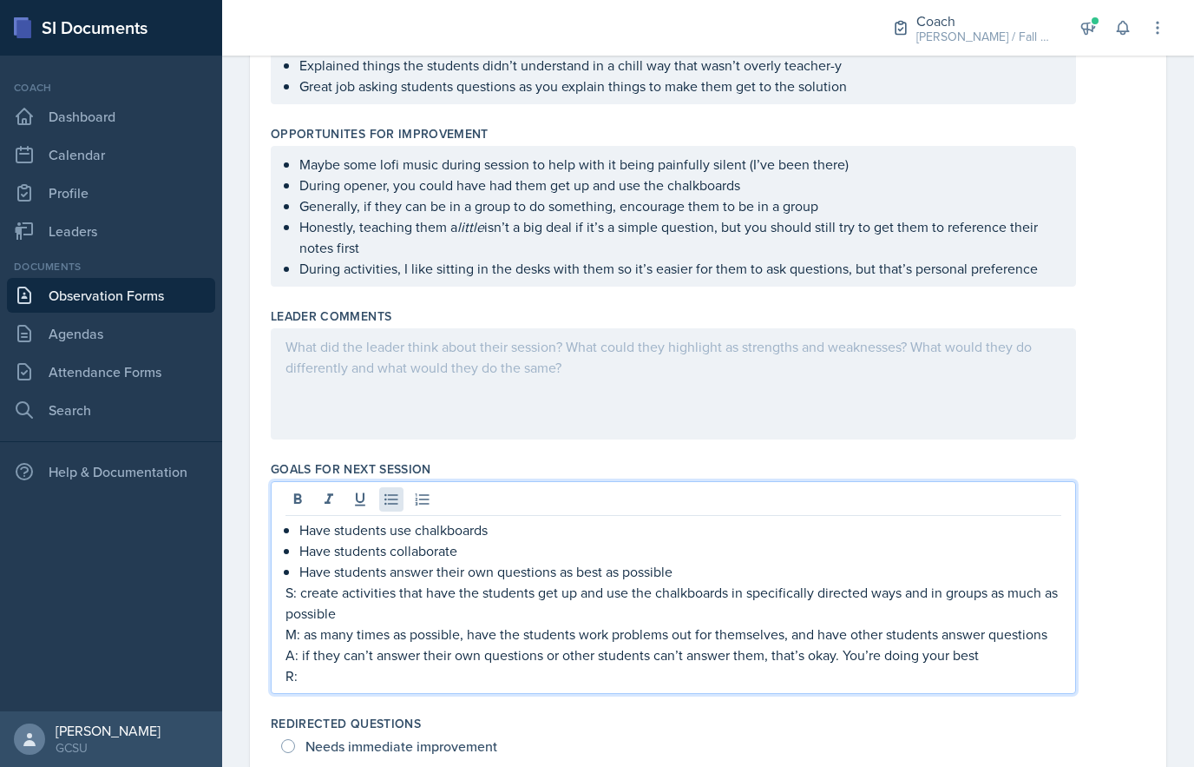
click at [503, 683] on p "R:" at bounding box center [674, 675] width 776 height 21
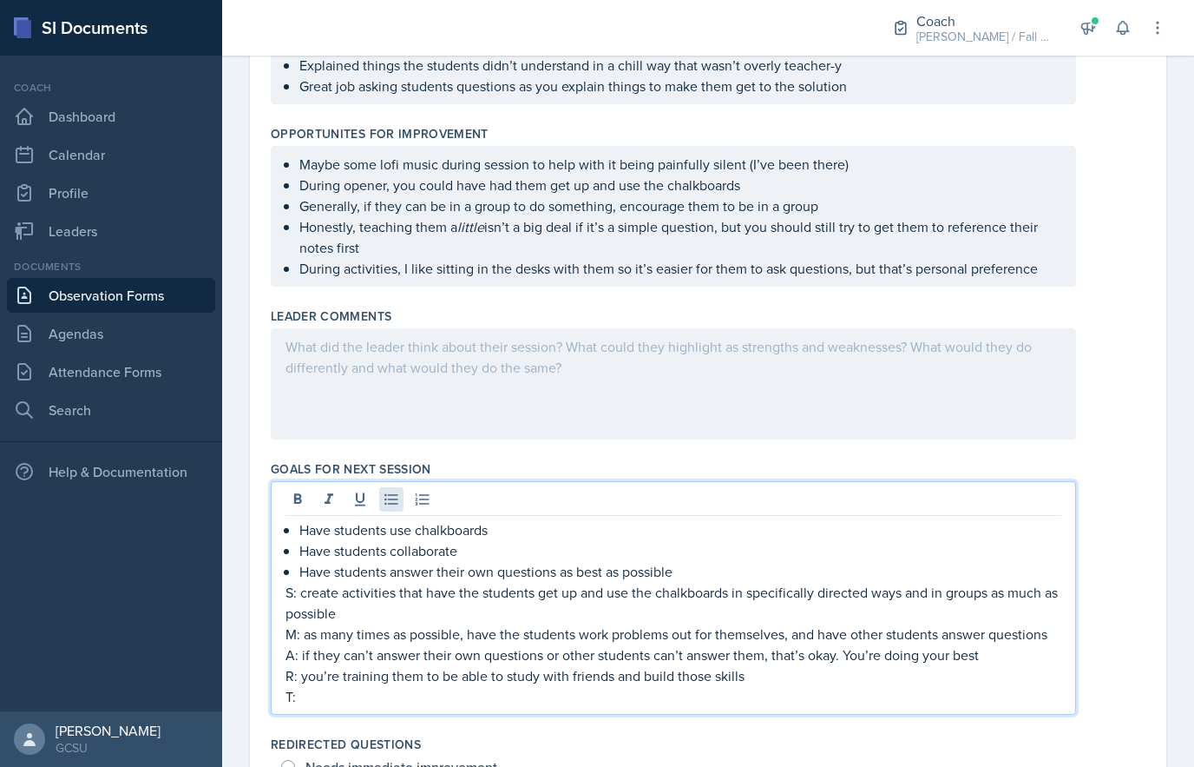
click at [448, 680] on p "R: you’re training them to be able to study with friends and build those skills" at bounding box center [674, 675] width 776 height 21
click at [1096, 551] on div "Have students use chalkboards Have students collaborate Have students answer th…" at bounding box center [708, 598] width 875 height 234
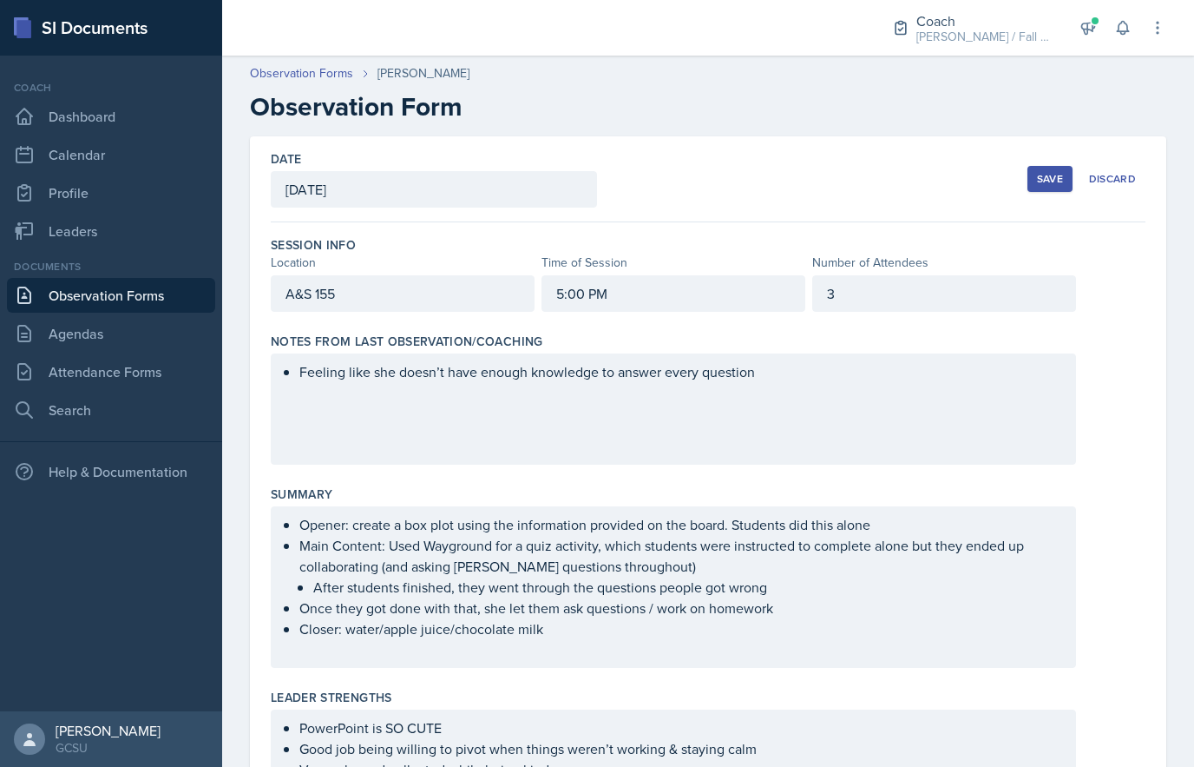
scroll to position [0, 0]
click at [1036, 178] on button "Save" at bounding box center [1050, 179] width 45 height 26
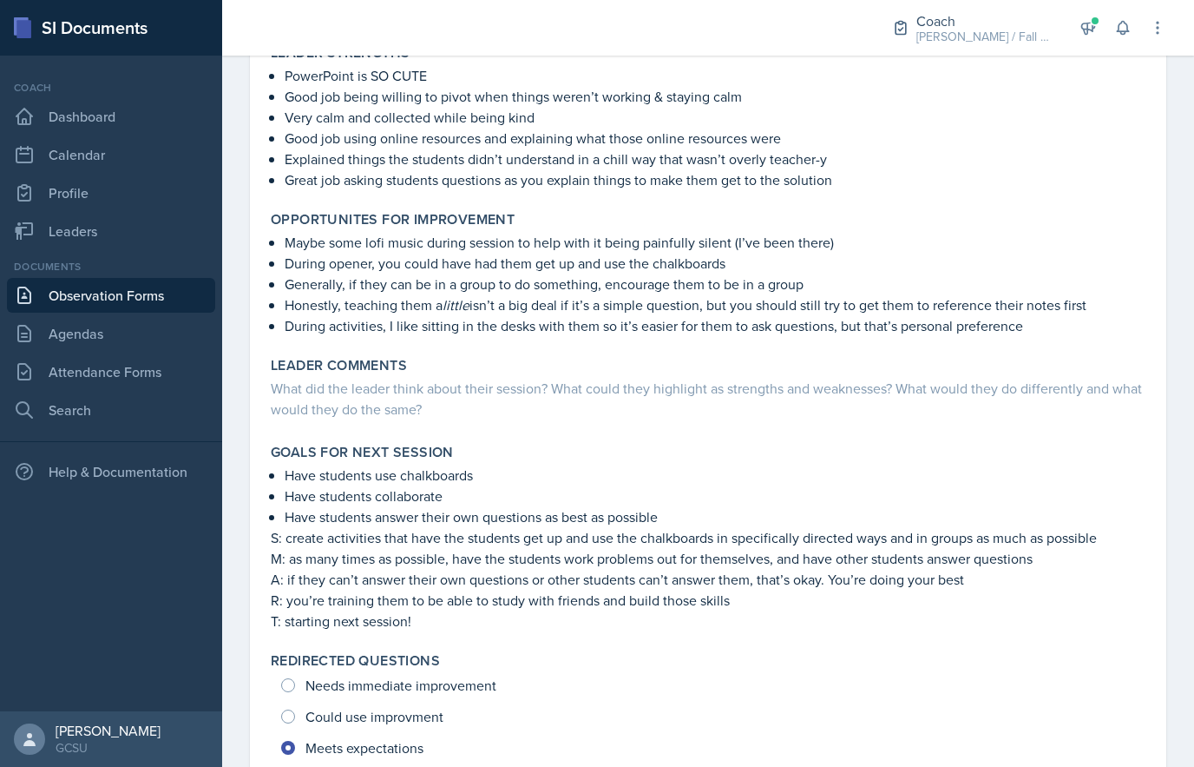
scroll to position [503, 0]
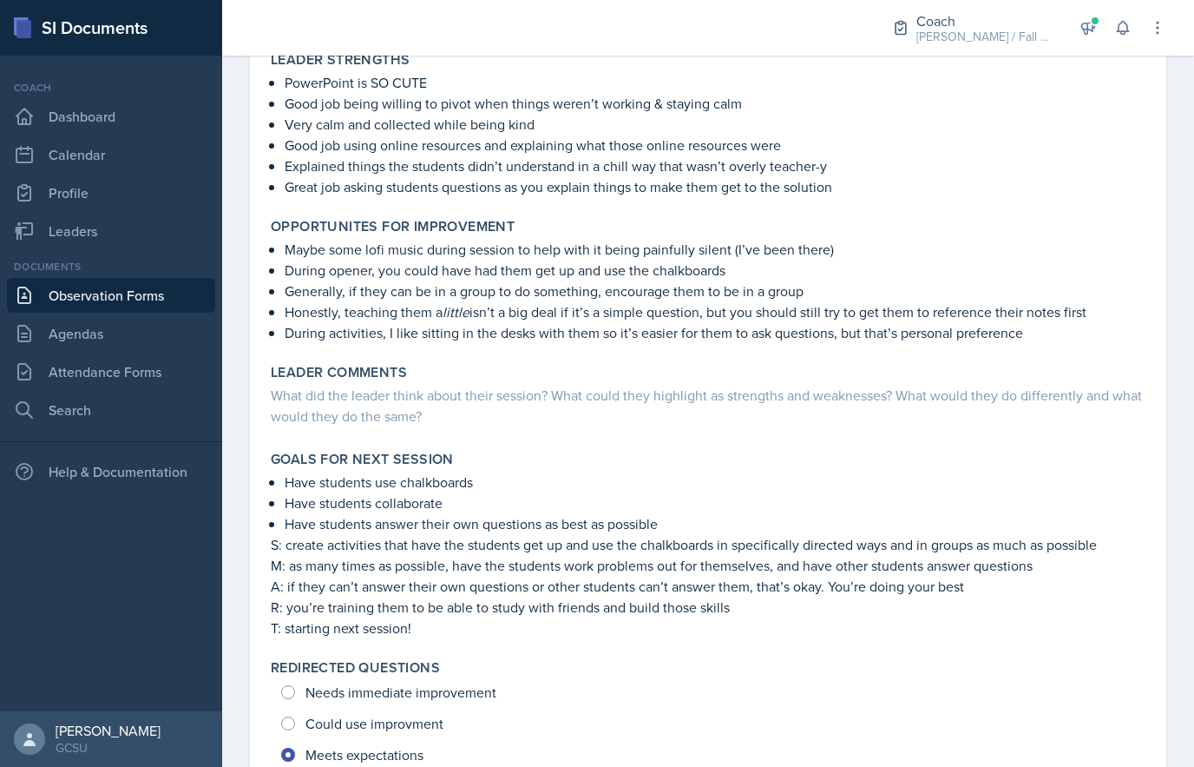
click at [1046, 434] on div "Leader Comments What did the leader think about their session? What could they …" at bounding box center [708, 397] width 889 height 80
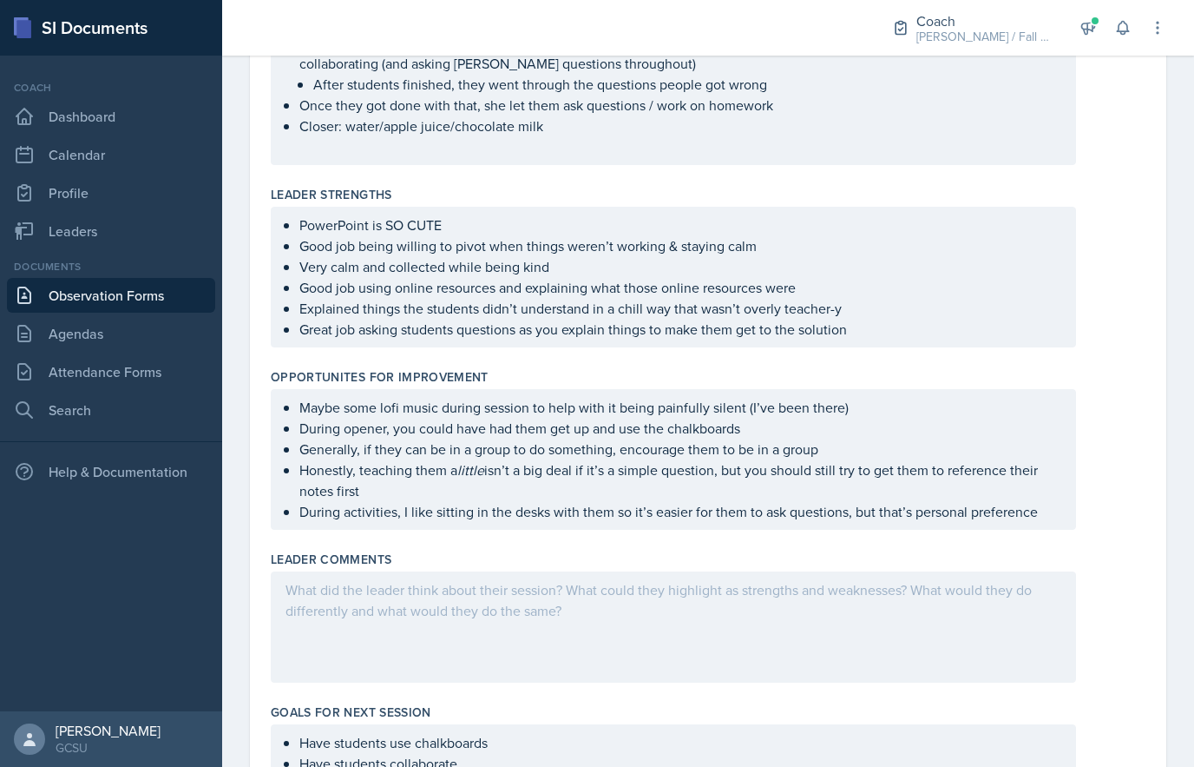
click at [883, 596] on div at bounding box center [674, 626] width 806 height 111
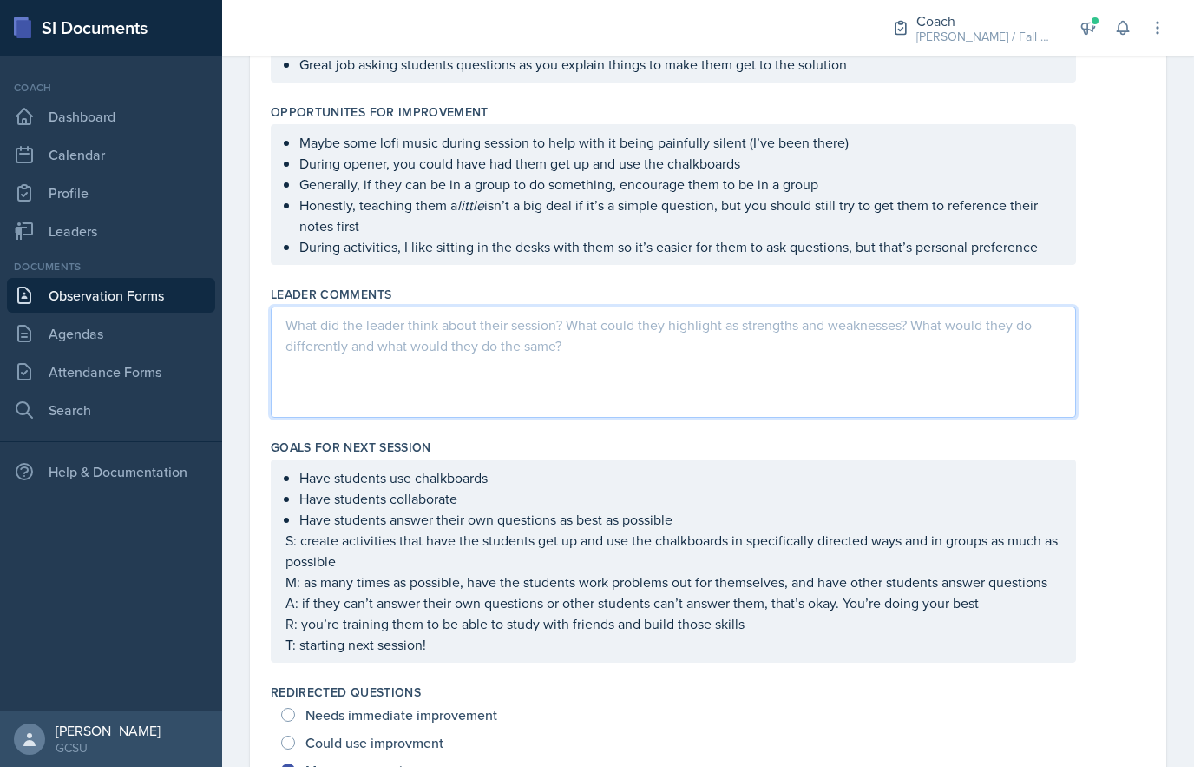
scroll to position [826, 0]
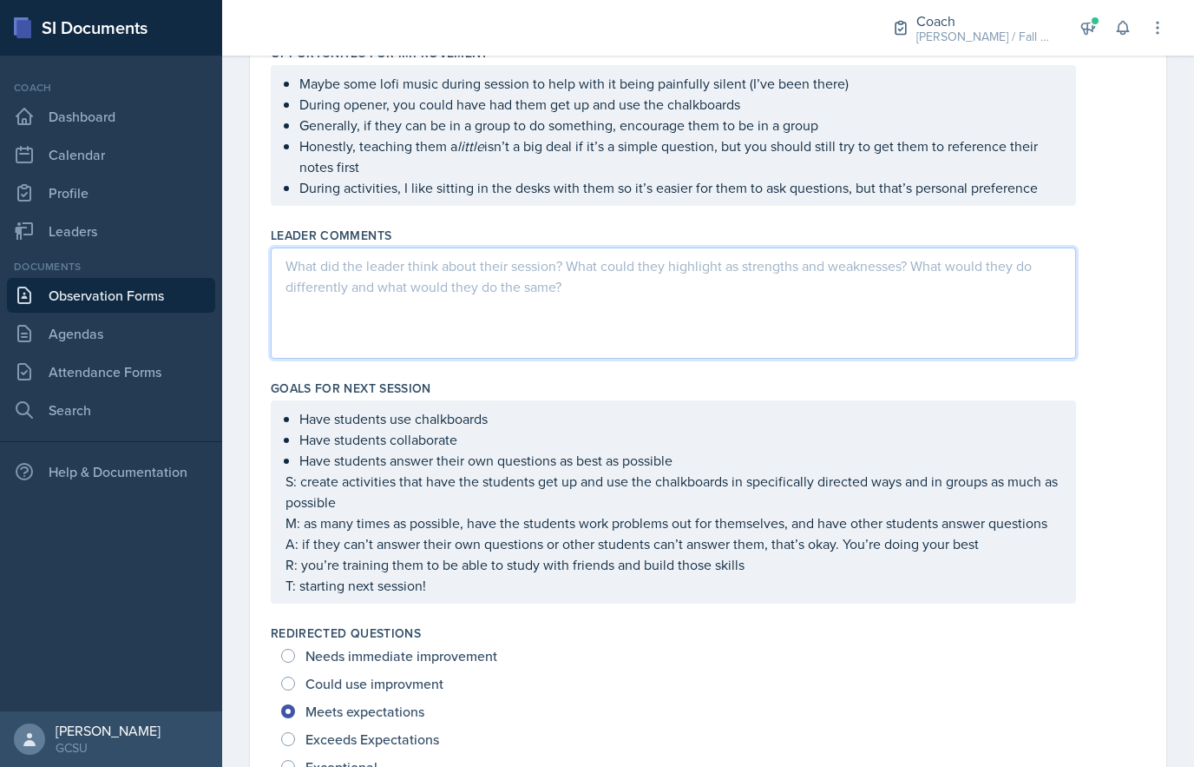
click at [984, 315] on div at bounding box center [674, 302] width 806 height 111
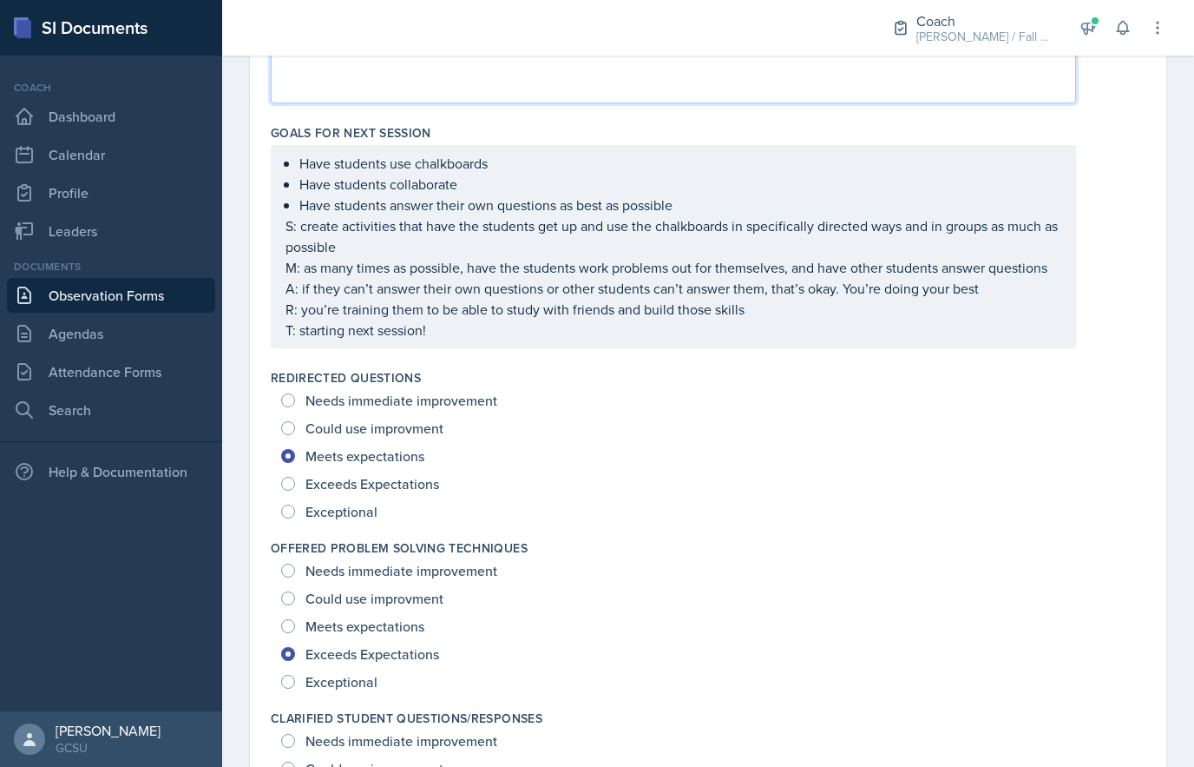
scroll to position [968, 0]
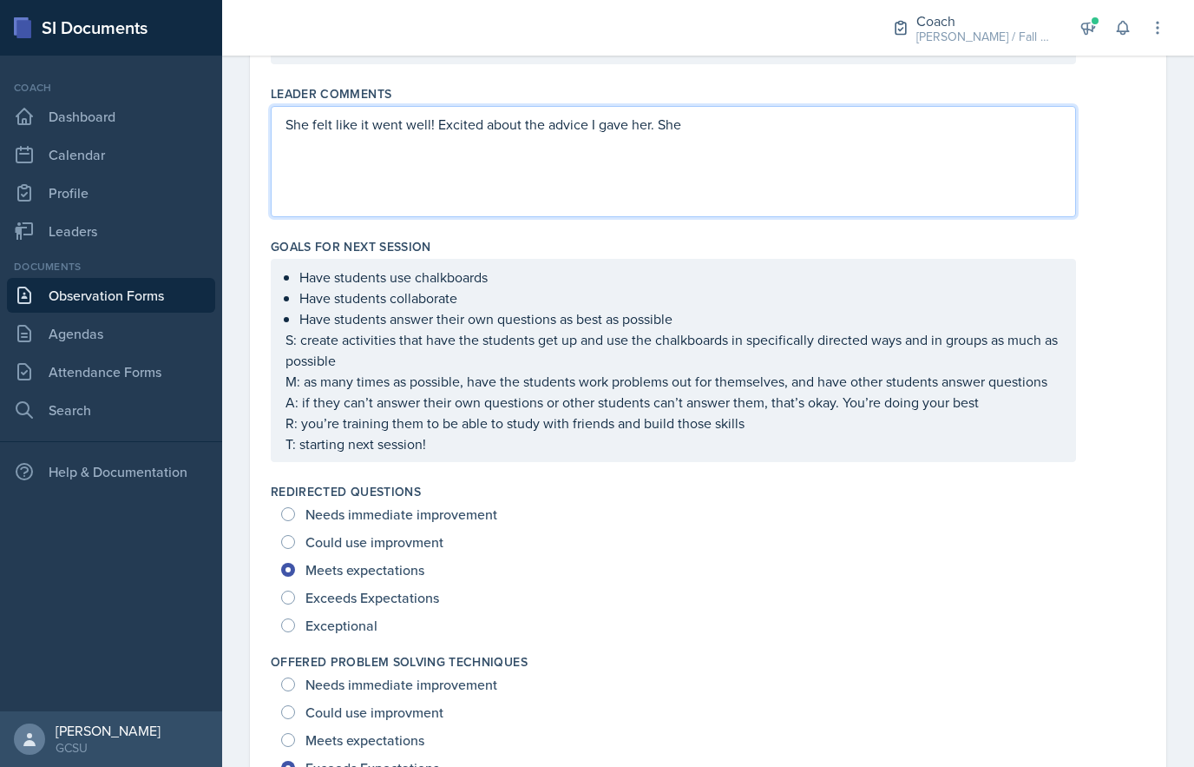
click at [858, 451] on div "Have students use chalkboards Have students collaborate Have students answer th…" at bounding box center [674, 360] width 776 height 188
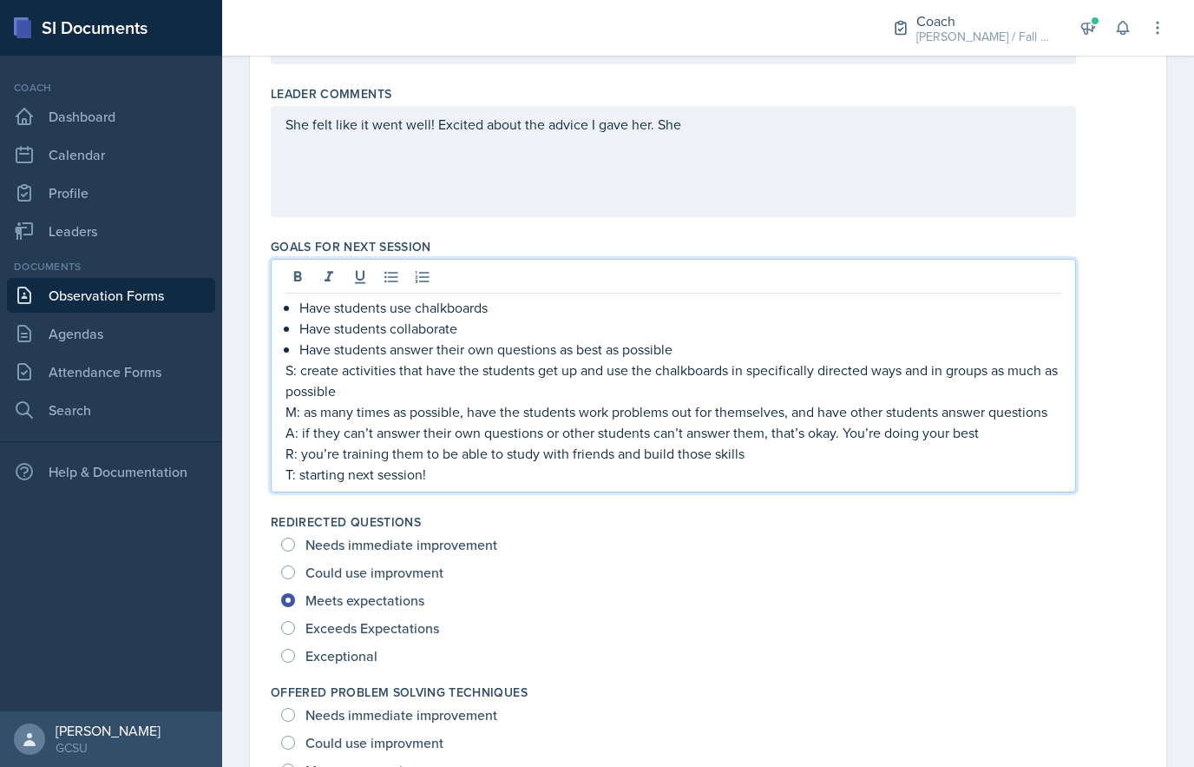
click at [839, 475] on p "T: starting next session!" at bounding box center [674, 474] width 776 height 21
click at [878, 152] on div "She felt like it went well! Excited about the advice I gave her. She" at bounding box center [674, 161] width 806 height 111
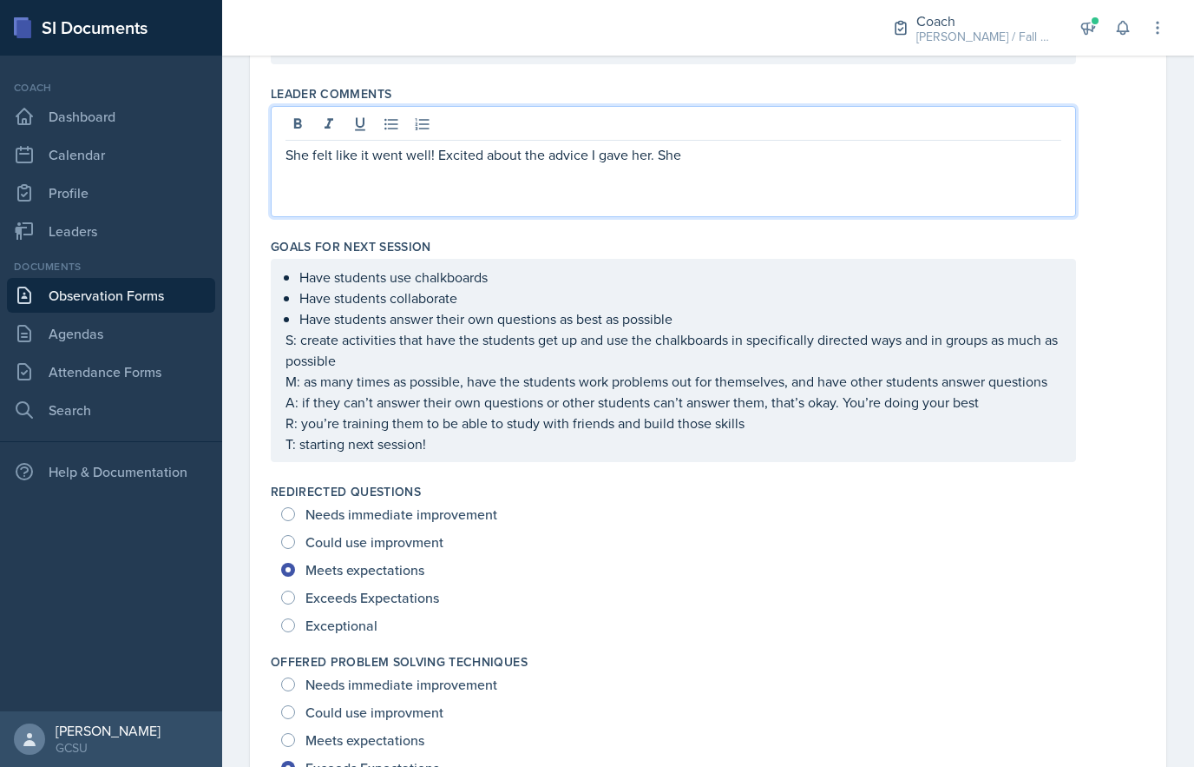
click at [950, 147] on p "She felt like it went well! Excited about the advice I gave her. She" at bounding box center [674, 154] width 776 height 21
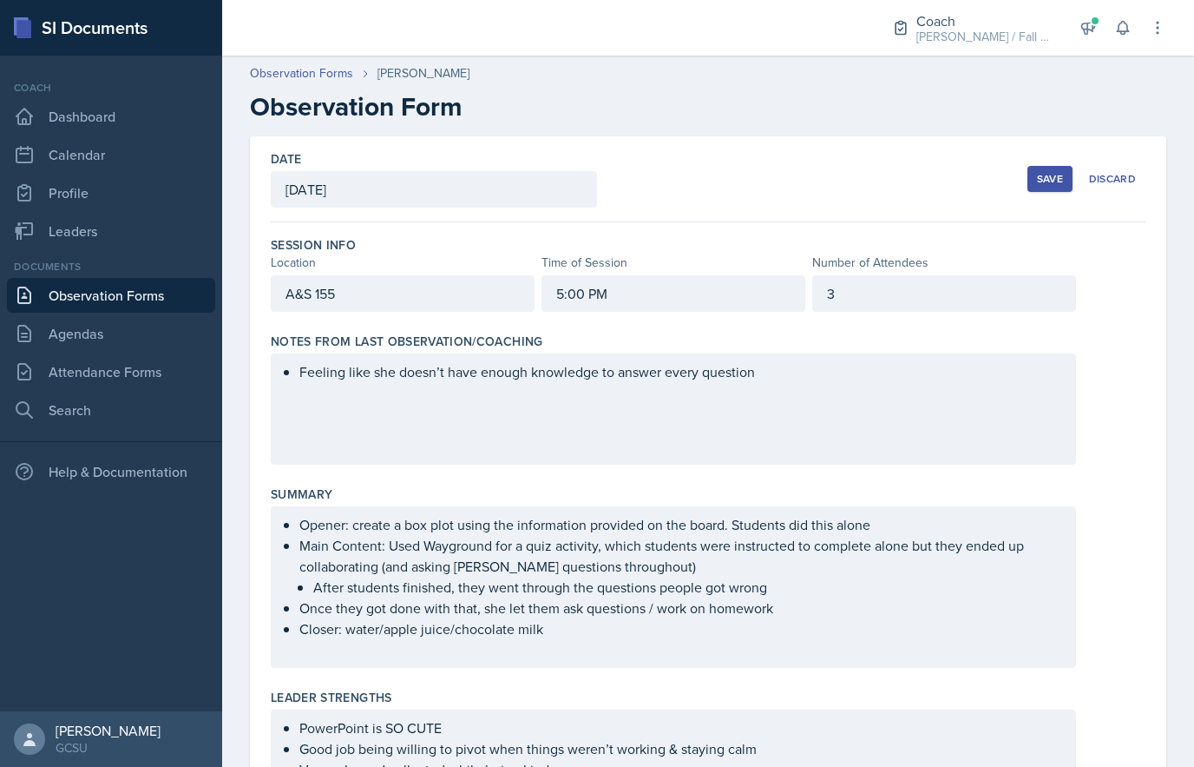
scroll to position [0, 0]
click at [1037, 176] on div "Save" at bounding box center [1050, 179] width 26 height 14
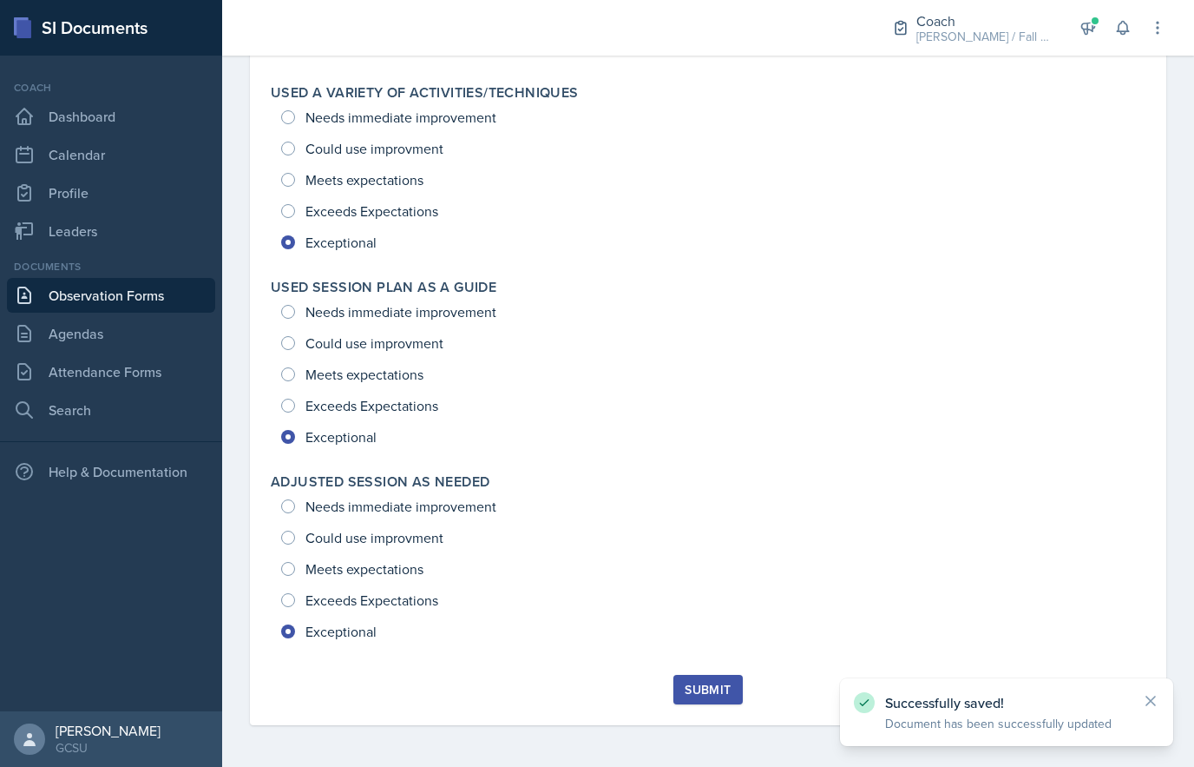
scroll to position [2629, 0]
click at [719, 684] on div "Submit" at bounding box center [708, 689] width 46 height 14
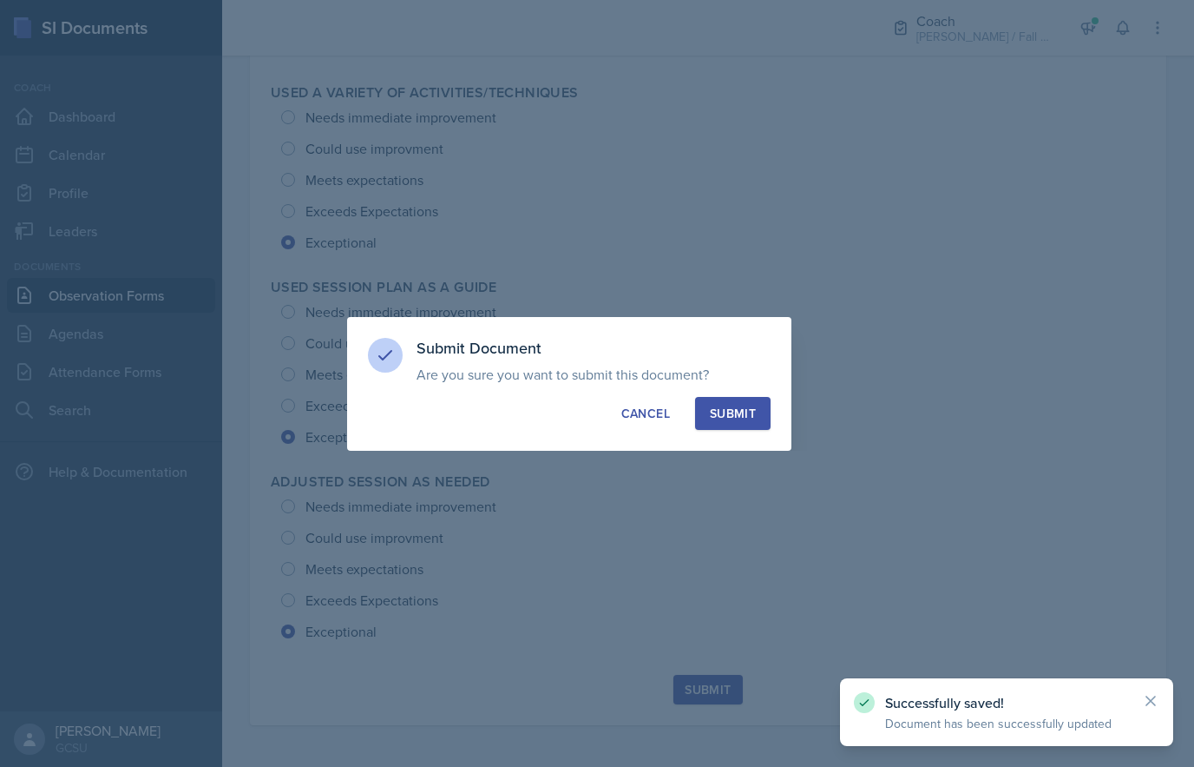
click at [763, 415] on button "Submit" at bounding box center [733, 413] width 76 height 33
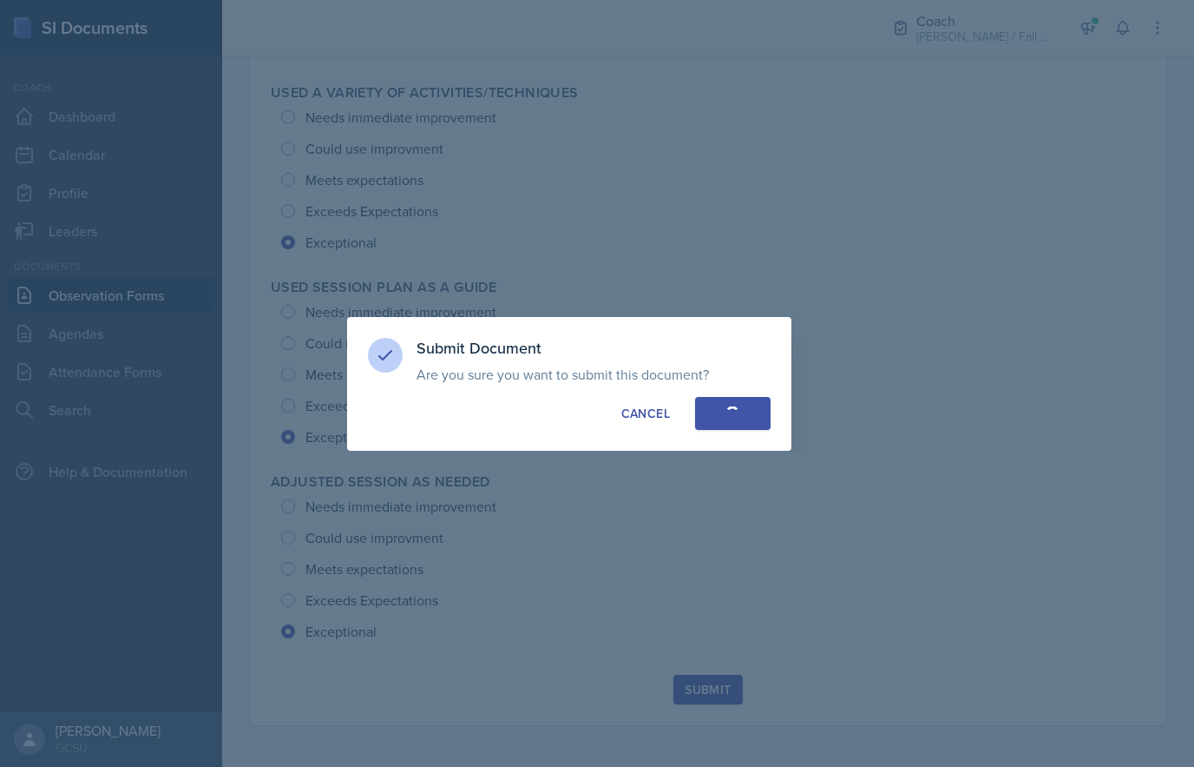
radio input "true"
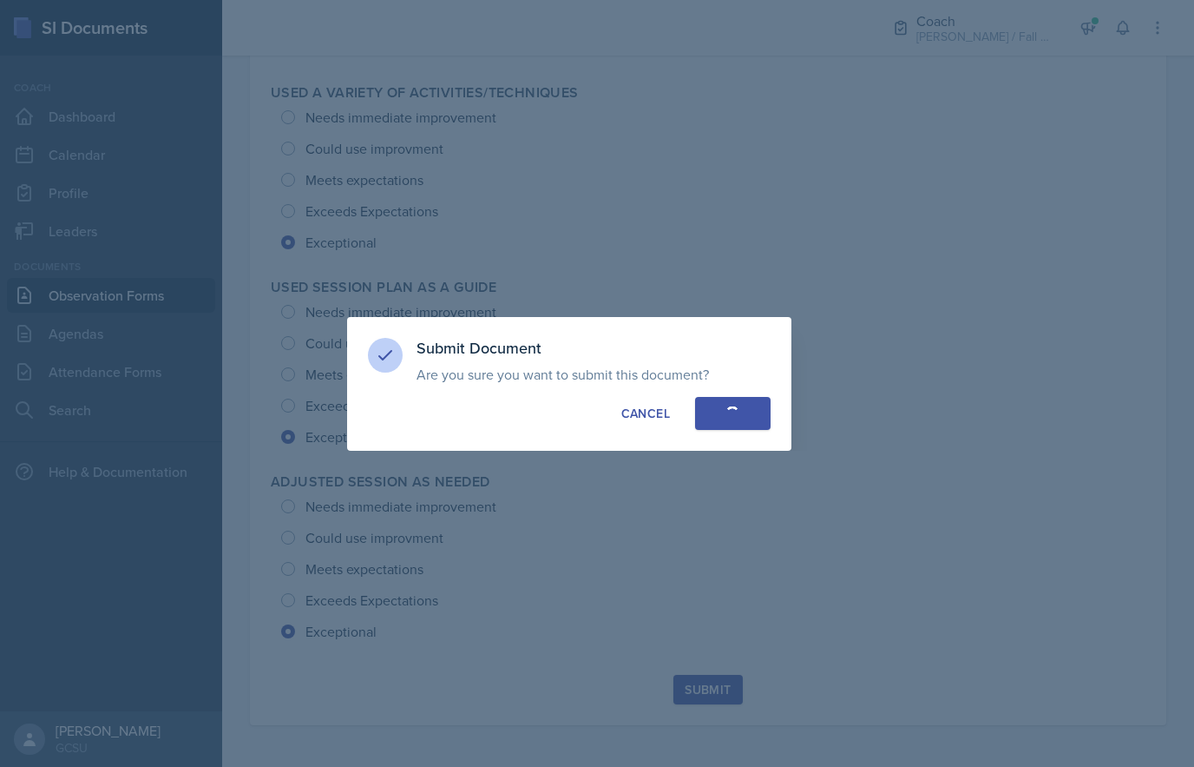
radio input "true"
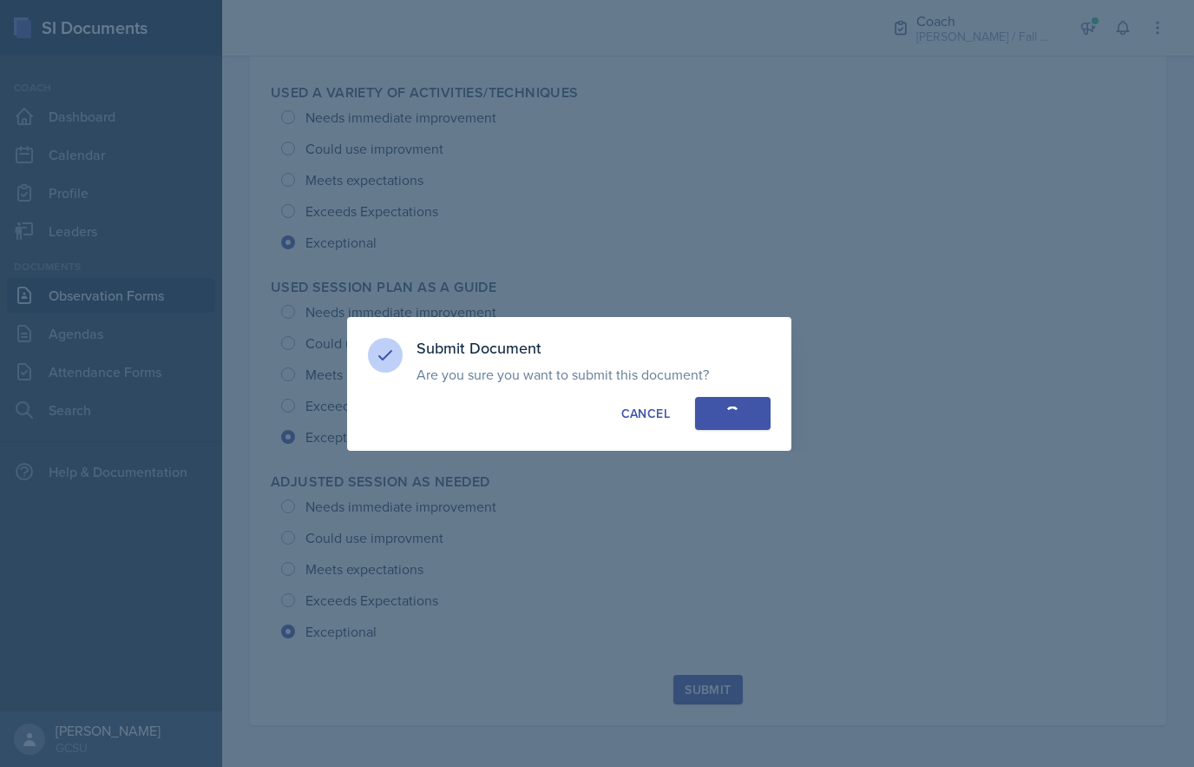
radio input "true"
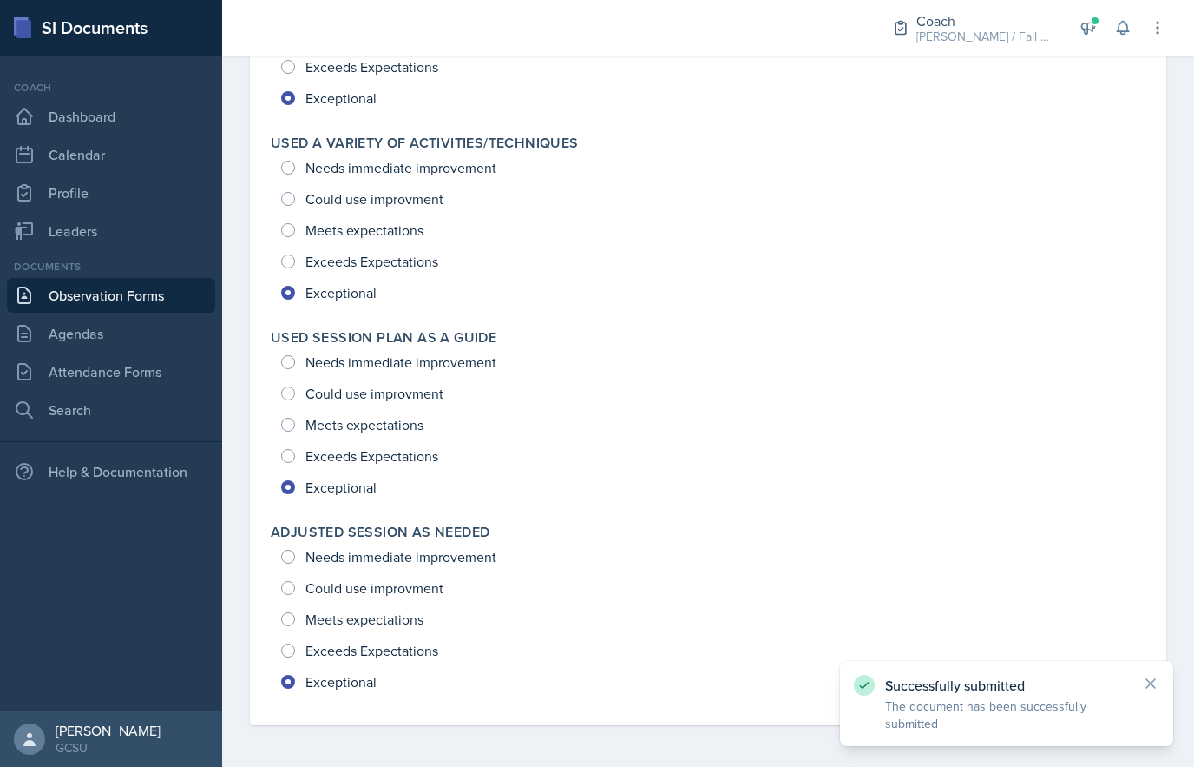
scroll to position [2579, 0]
